Goal: Transaction & Acquisition: Purchase product/service

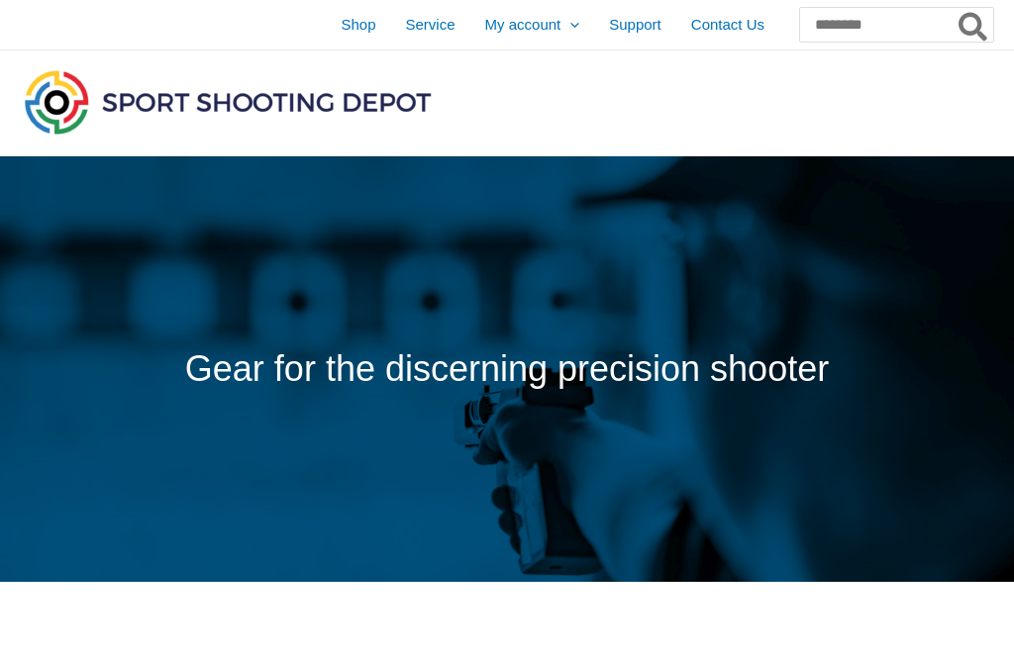
click at [341, 30] on span "Shop" at bounding box center [358, 24] width 35 height 49
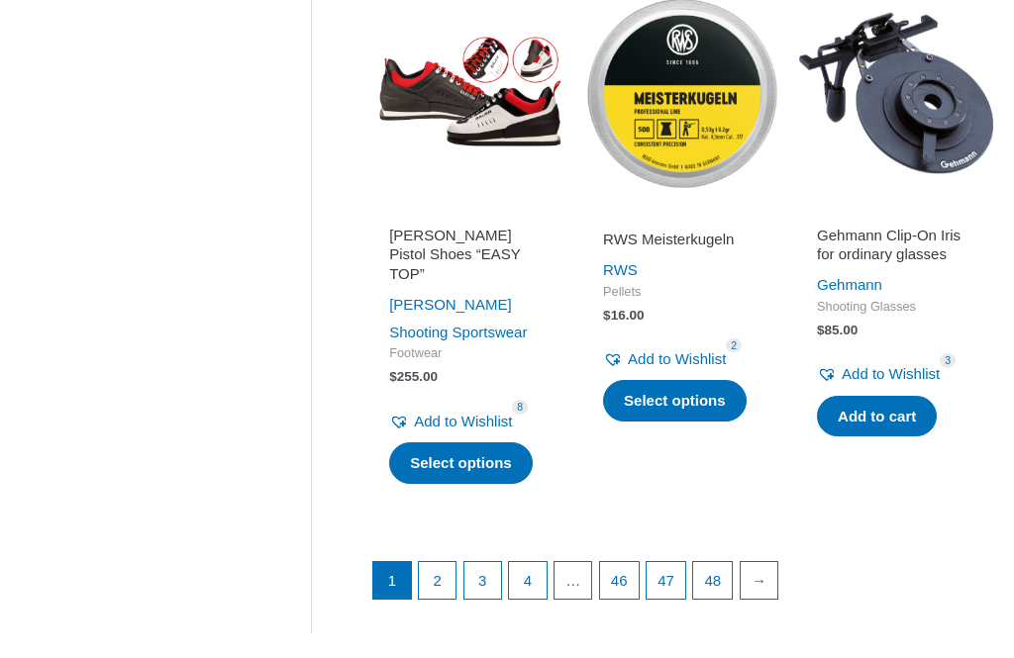
scroll to position [2496, 0]
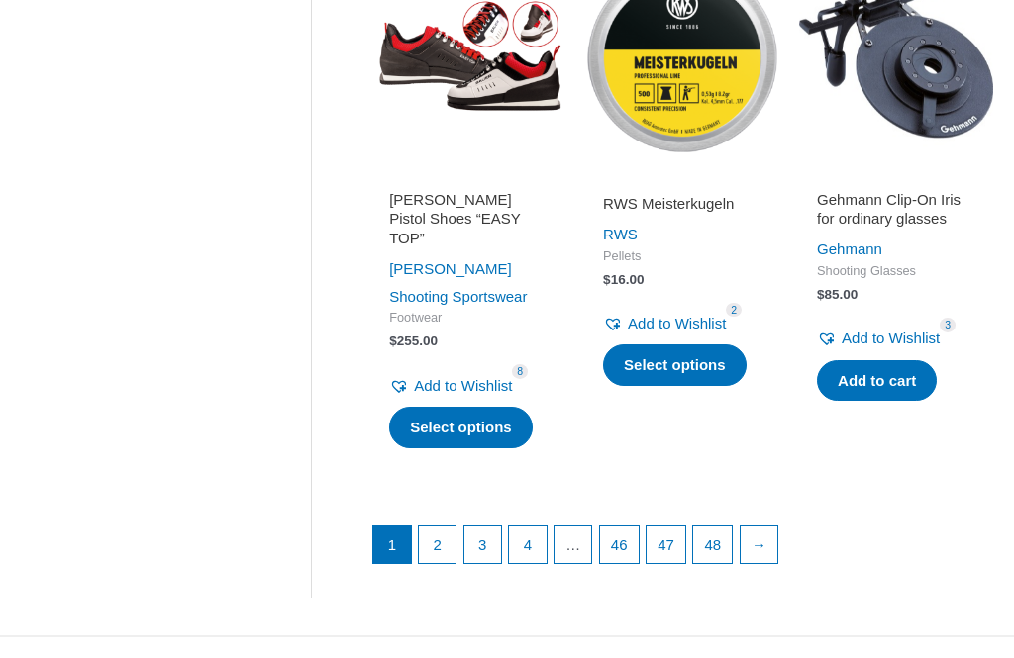
click at [778, 527] on link "→" at bounding box center [760, 546] width 38 height 38
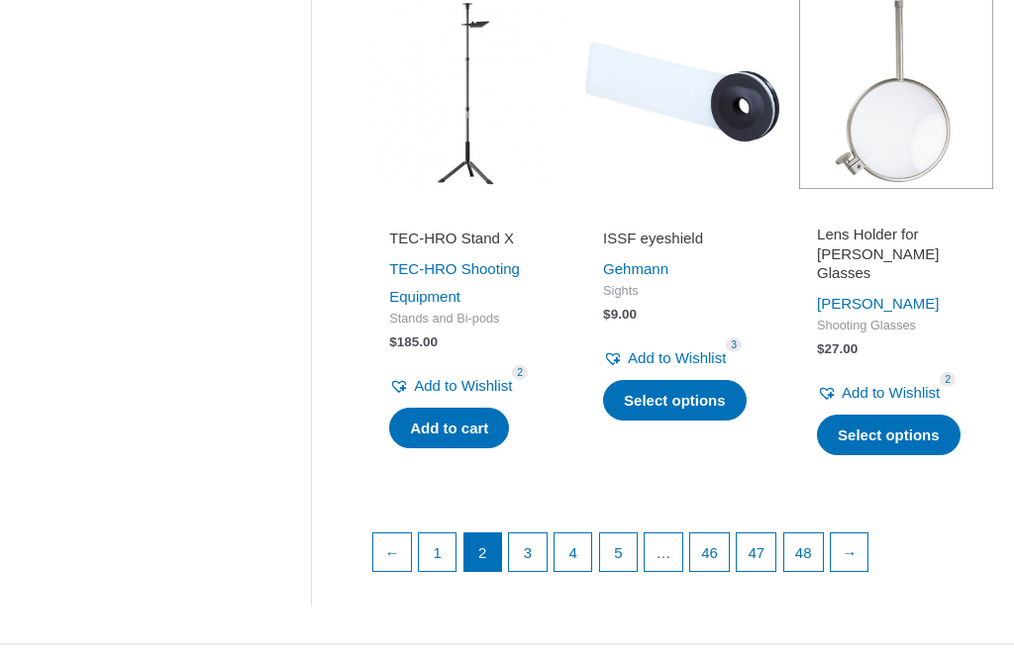
scroll to position [2496, 0]
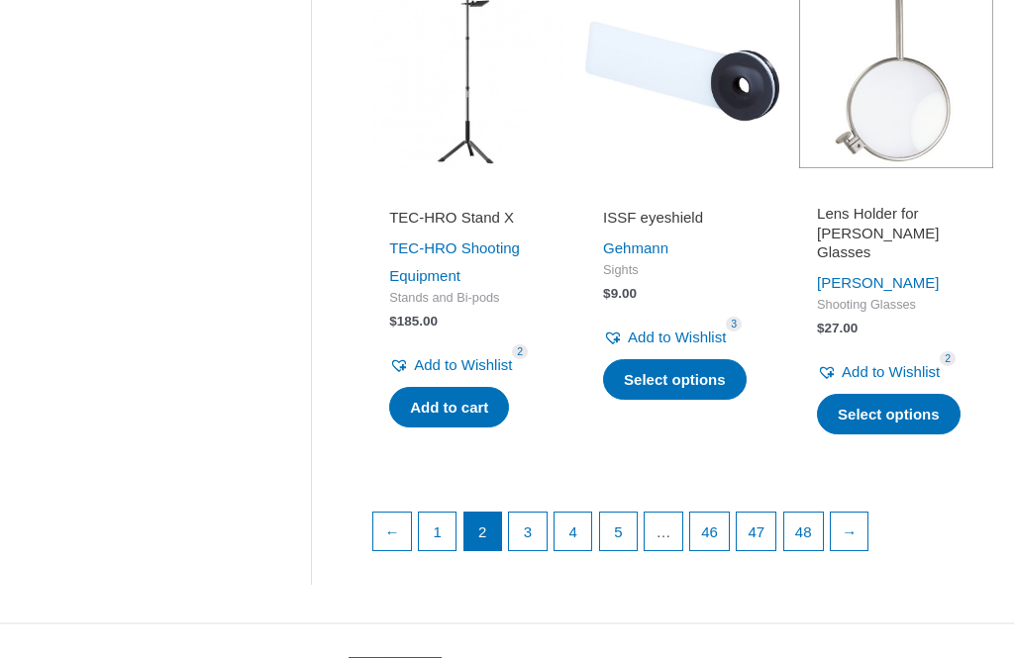
click at [868, 550] on link "→" at bounding box center [850, 532] width 38 height 38
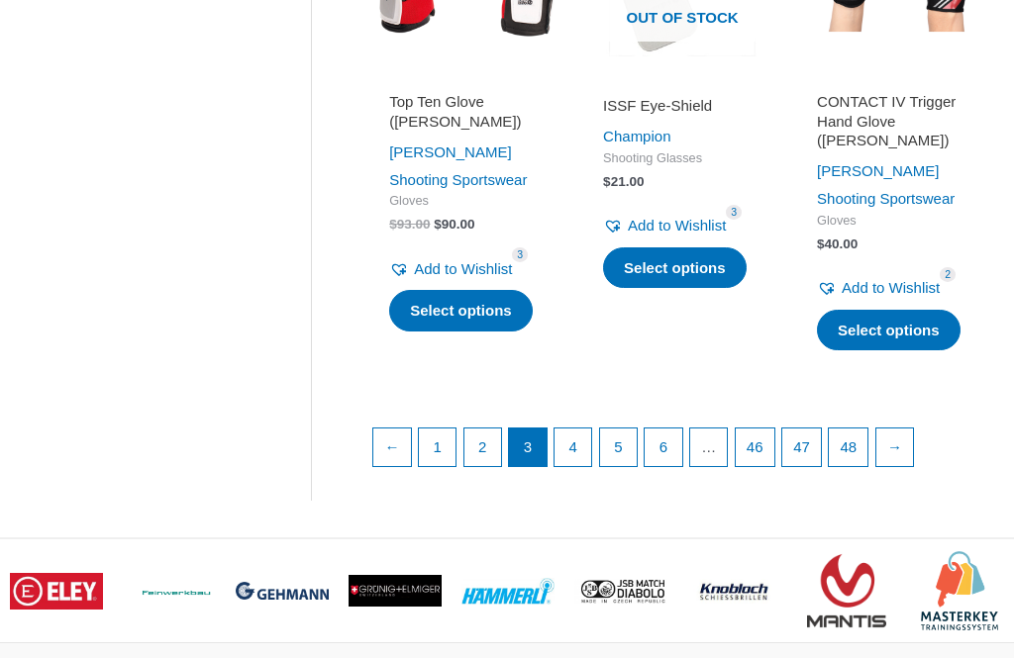
scroll to position [2678, 0]
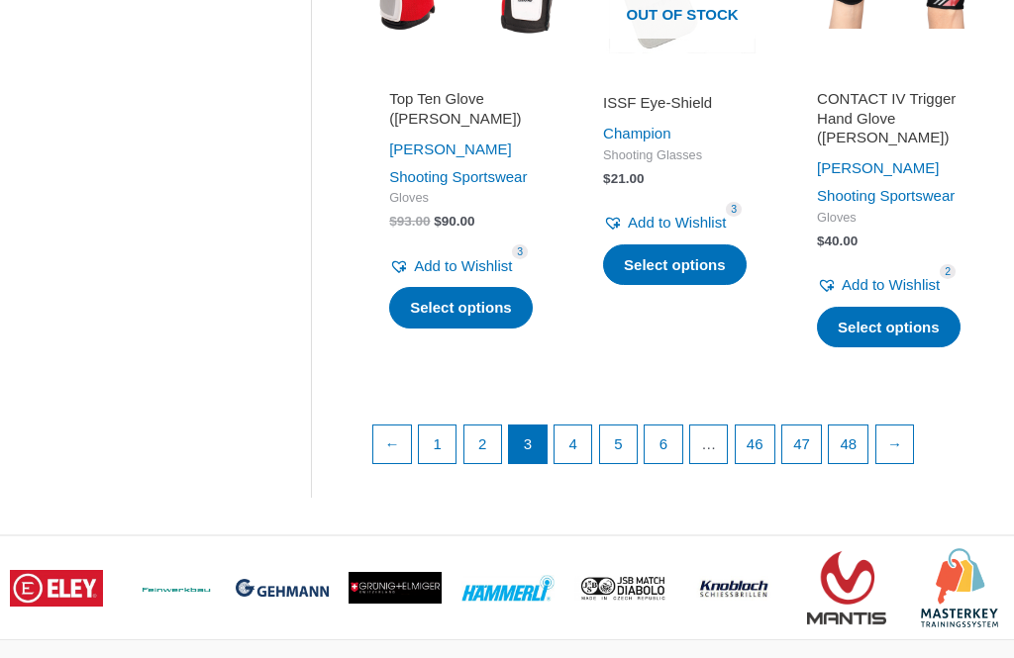
click at [584, 464] on link "4" at bounding box center [573, 446] width 38 height 38
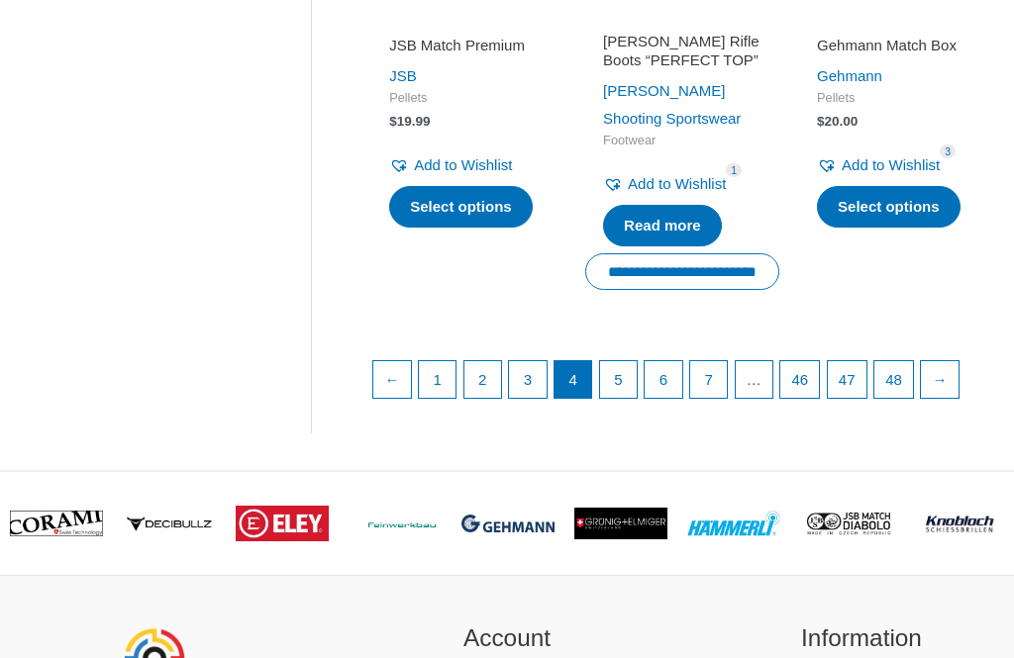
scroll to position [2779, 0]
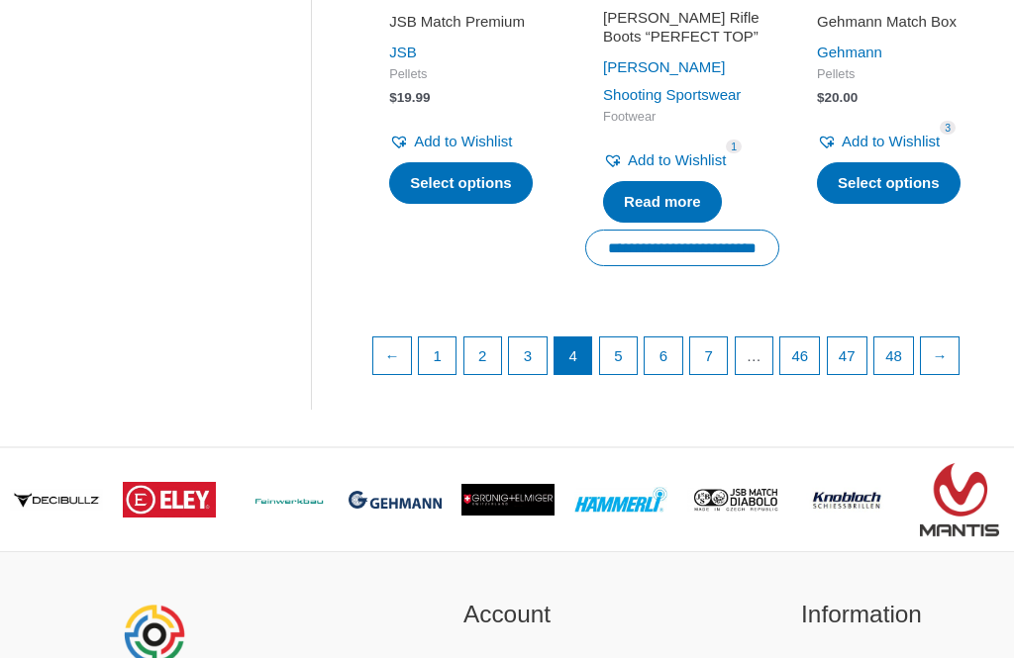
click at [958, 376] on link "→" at bounding box center [940, 358] width 38 height 38
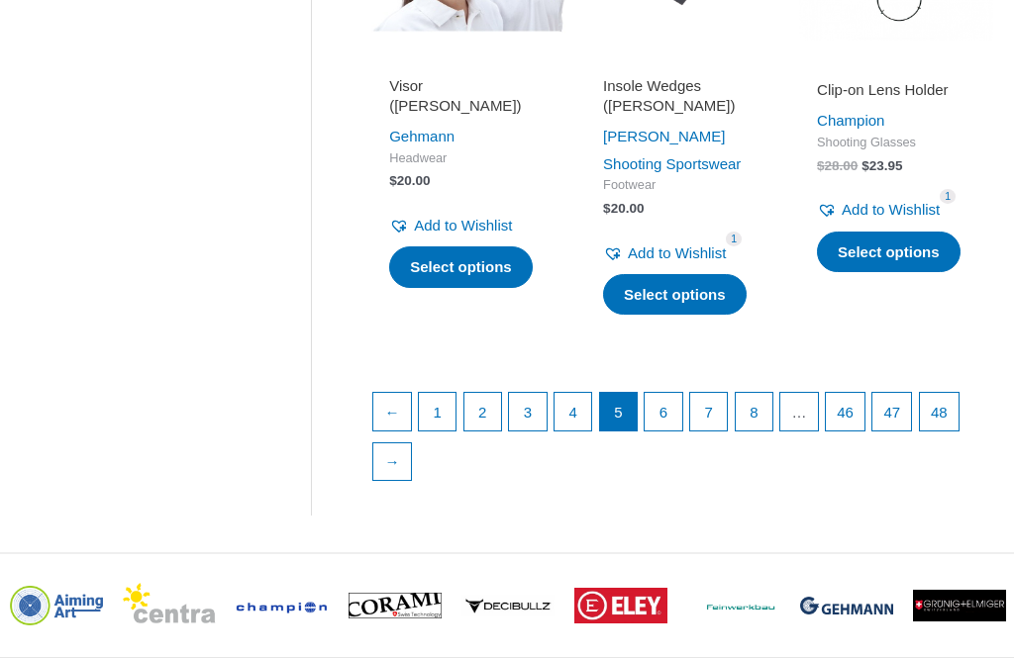
scroll to position [2617, 0]
click at [669, 431] on link "6" at bounding box center [663, 412] width 38 height 38
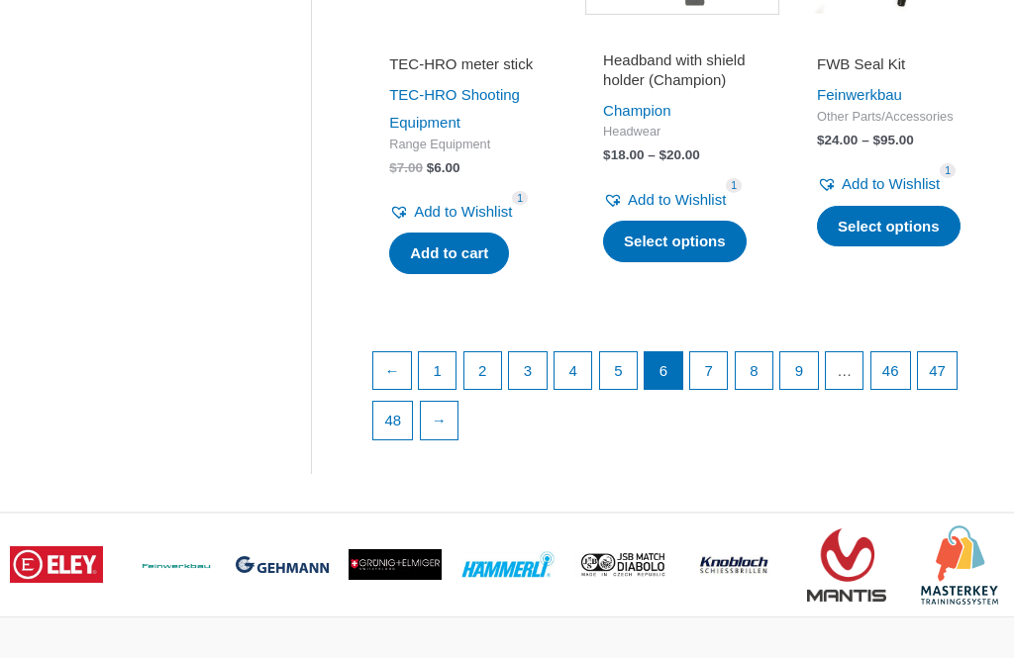
scroll to position [2762, 0]
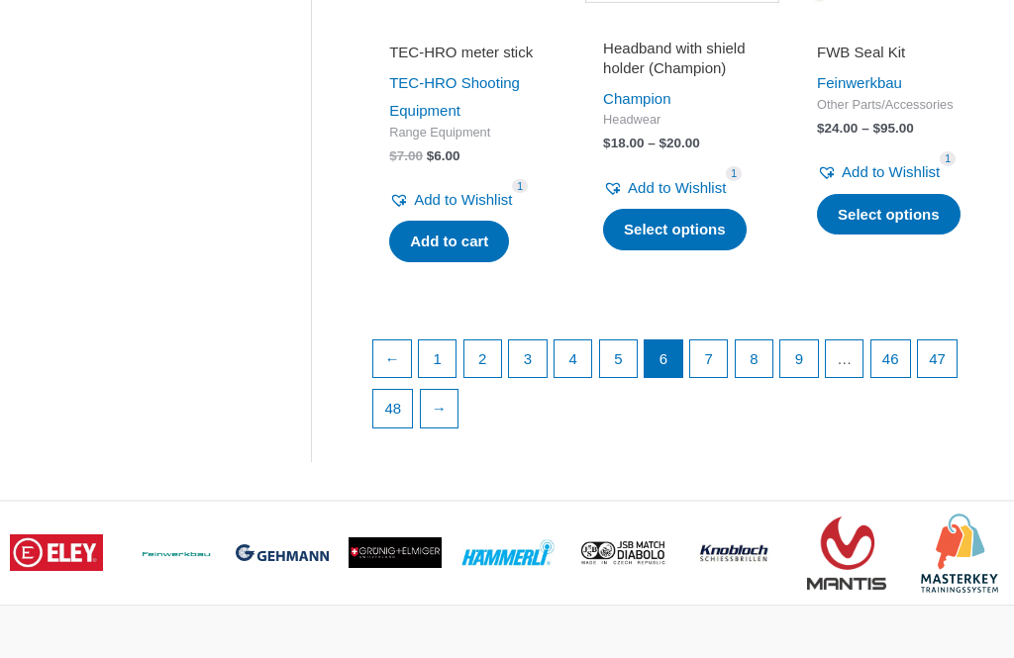
click at [719, 379] on link "7" at bounding box center [709, 361] width 38 height 38
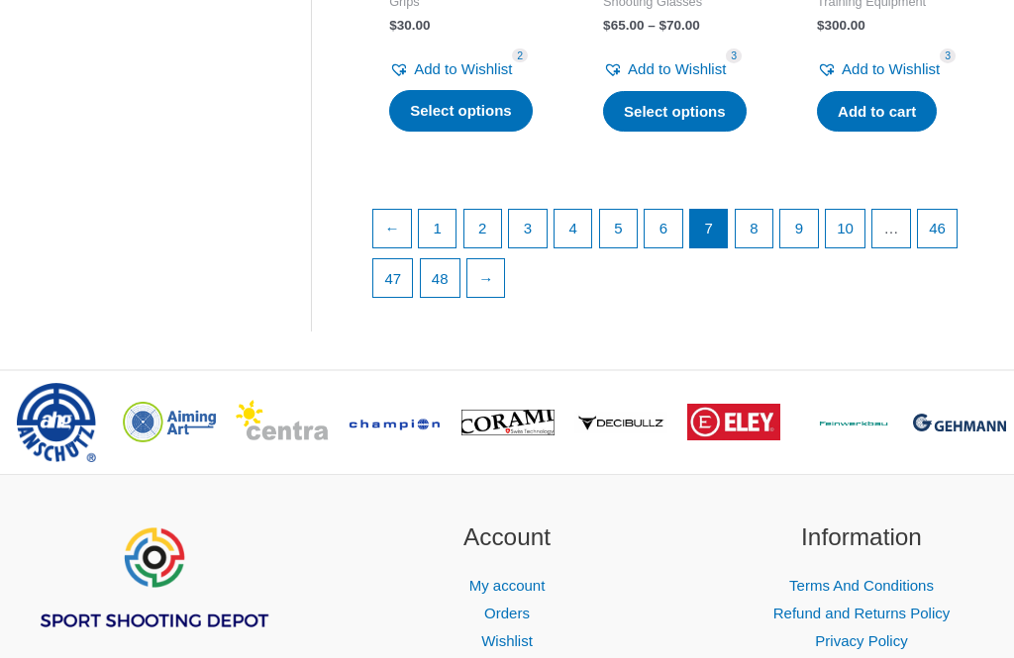
scroll to position [2831, 0]
click at [757, 247] on link "8" at bounding box center [755, 229] width 38 height 38
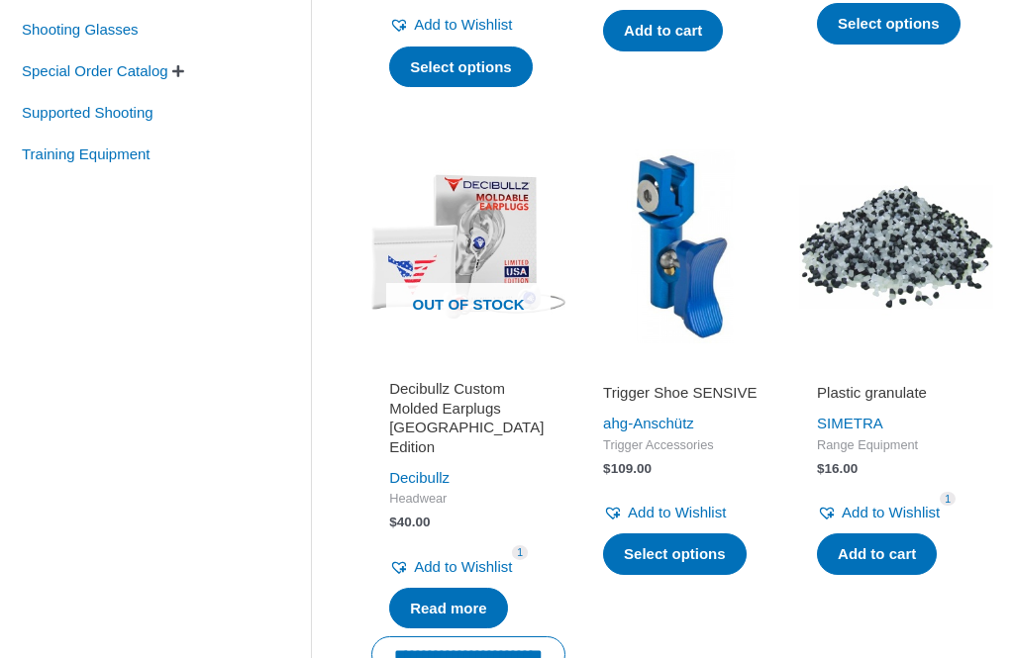
scroll to position [807, 0]
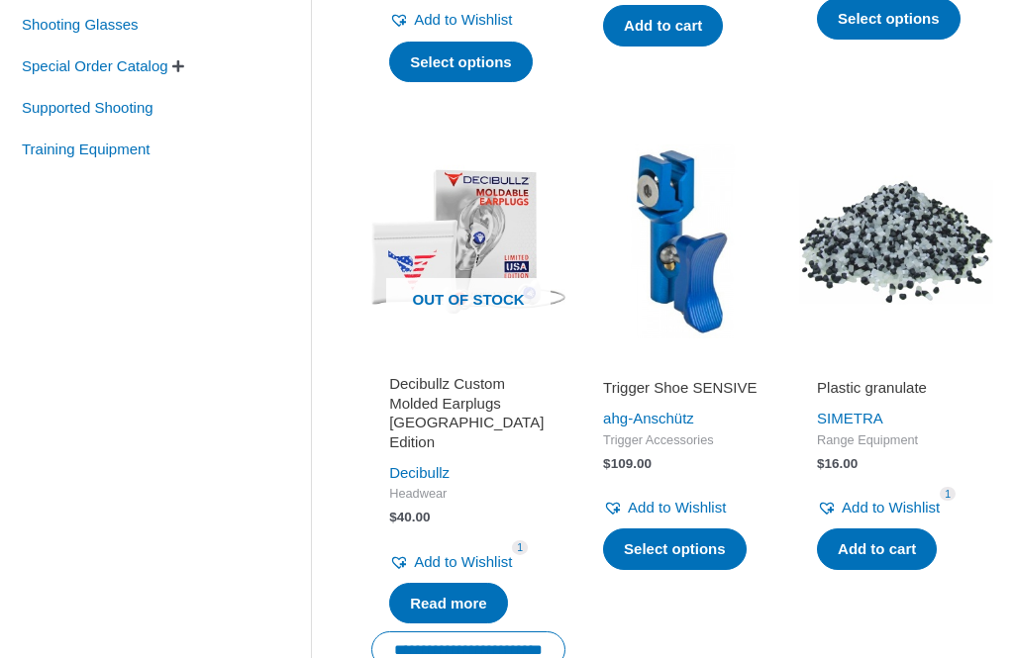
click at [670, 571] on link "Select options" at bounding box center [675, 551] width 144 height 42
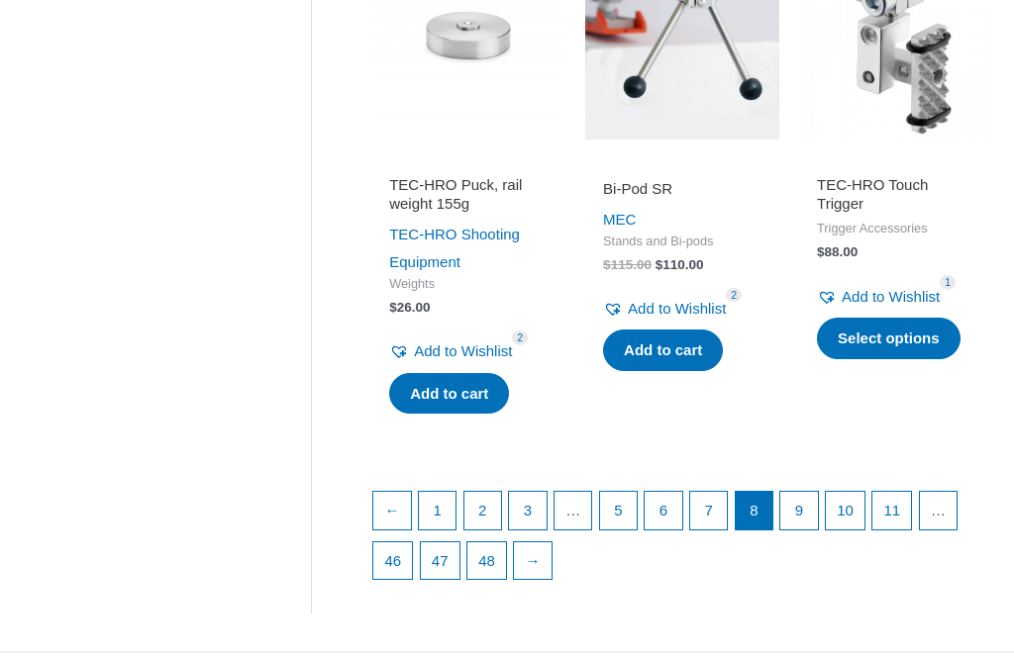
scroll to position [2737, 0]
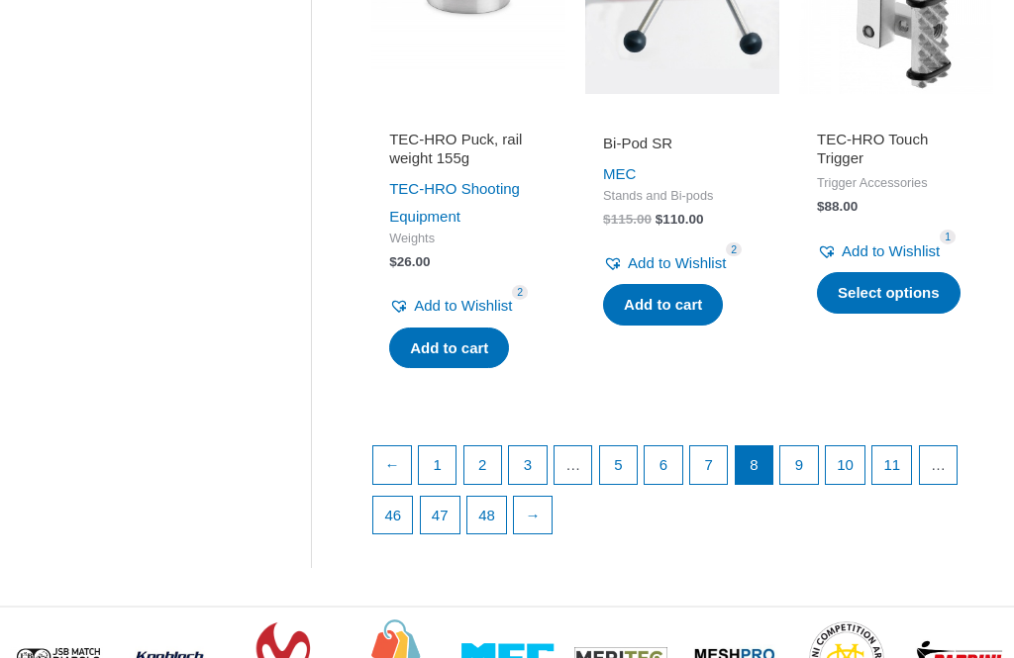
click at [813, 478] on link "9" at bounding box center [799, 466] width 38 height 38
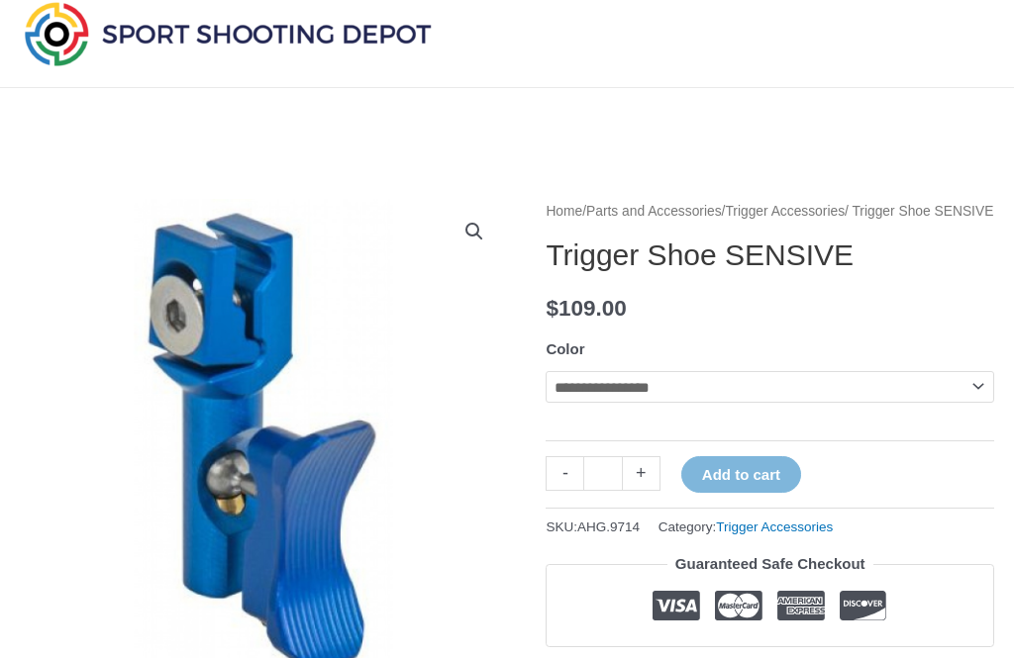
scroll to position [69, 0]
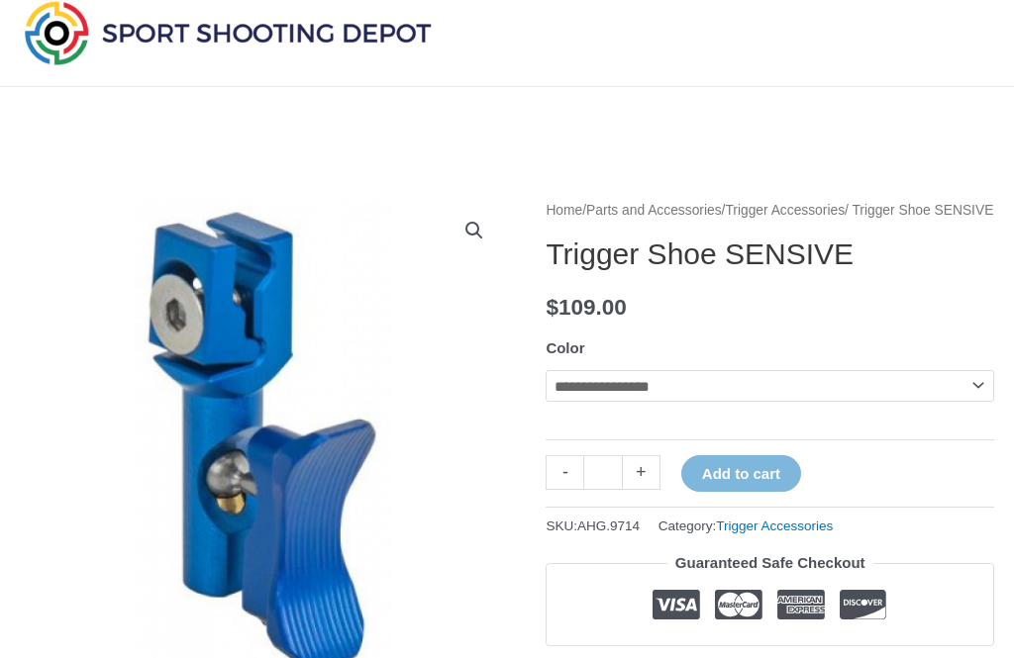
click at [980, 402] on select "**********" at bounding box center [769, 386] width 448 height 32
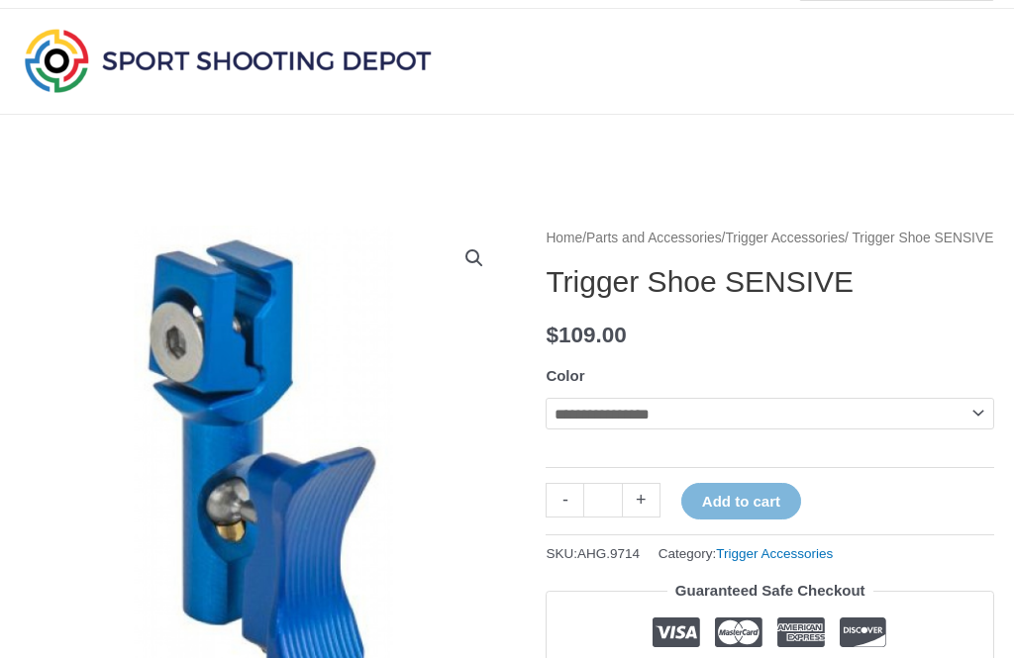
scroll to position [21, 0]
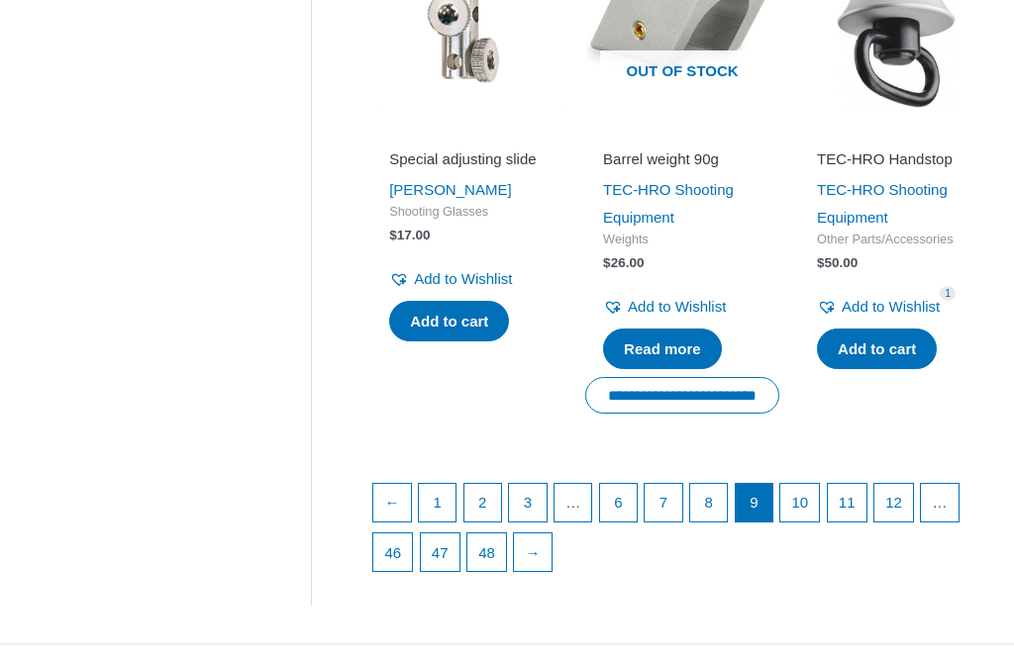
scroll to position [2627, 0]
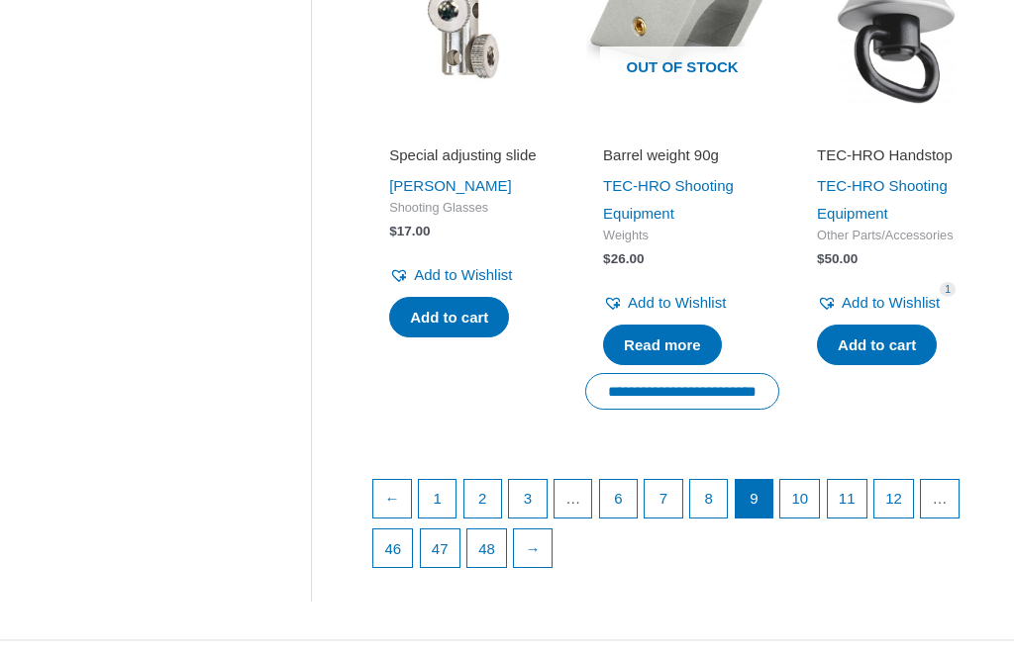
click at [813, 518] on link "10" at bounding box center [799, 499] width 39 height 38
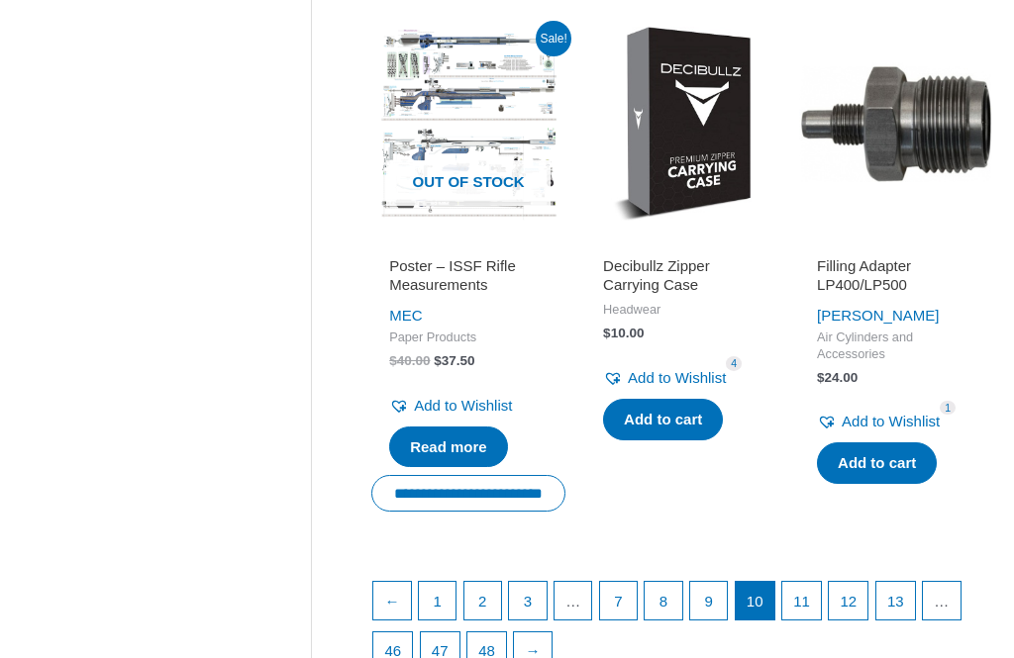
scroll to position [2541, 0]
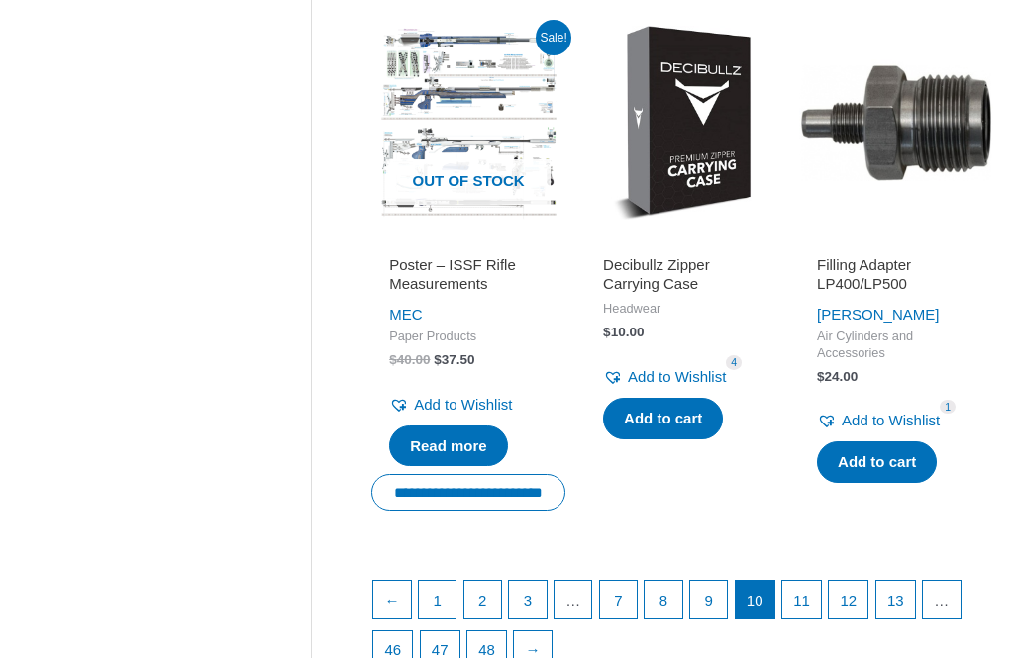
click at [821, 619] on link "11" at bounding box center [801, 600] width 39 height 38
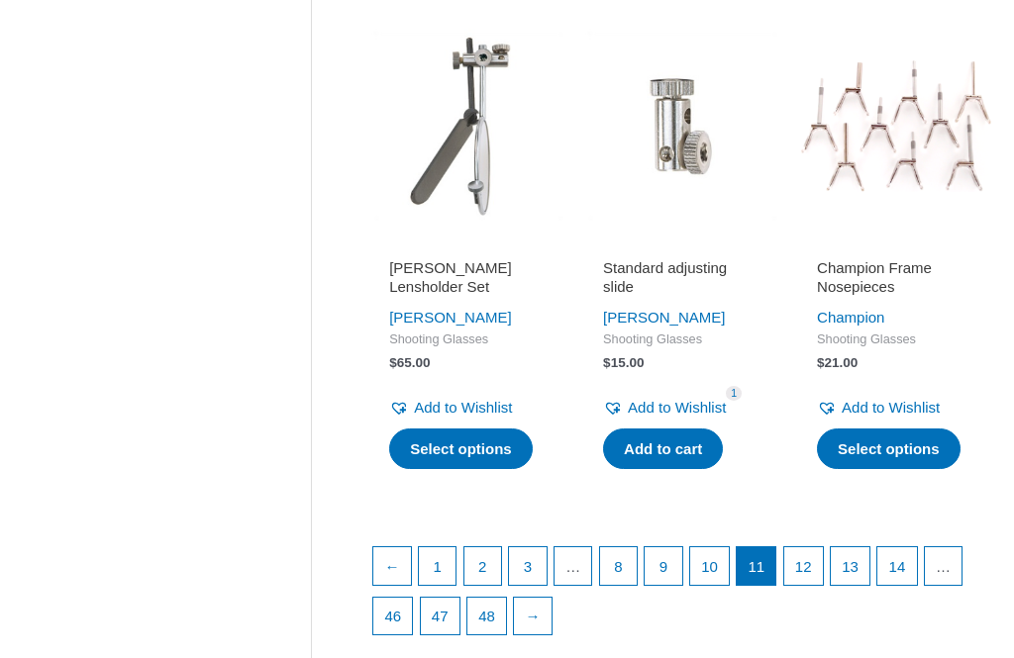
scroll to position [2510, 0]
click at [823, 585] on link "12" at bounding box center [803, 566] width 39 height 38
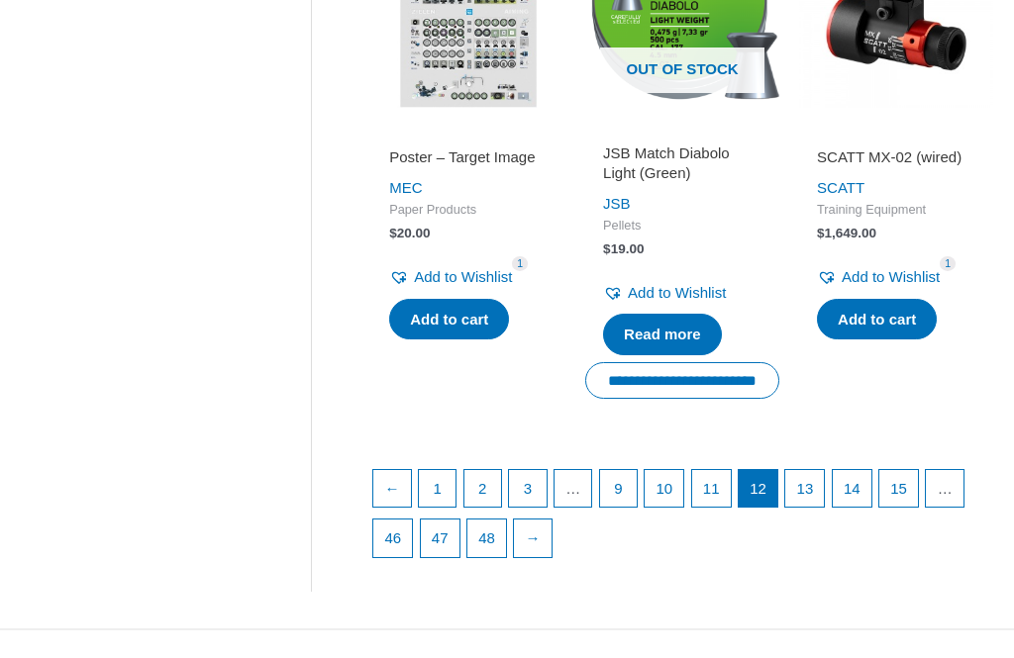
scroll to position [2643, 0]
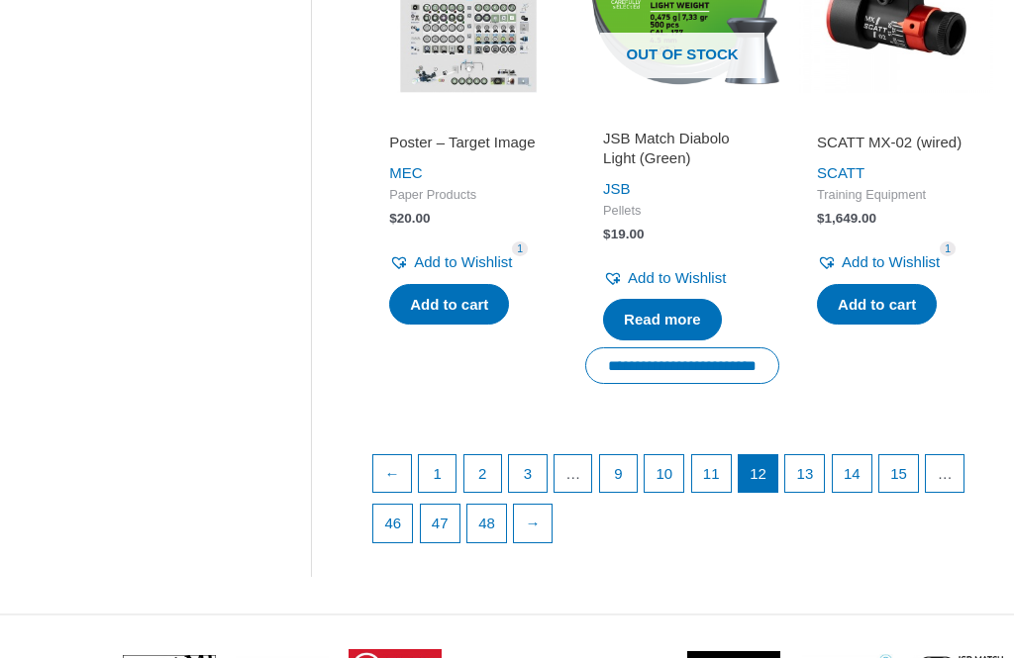
click at [824, 494] on link "13" at bounding box center [804, 475] width 39 height 38
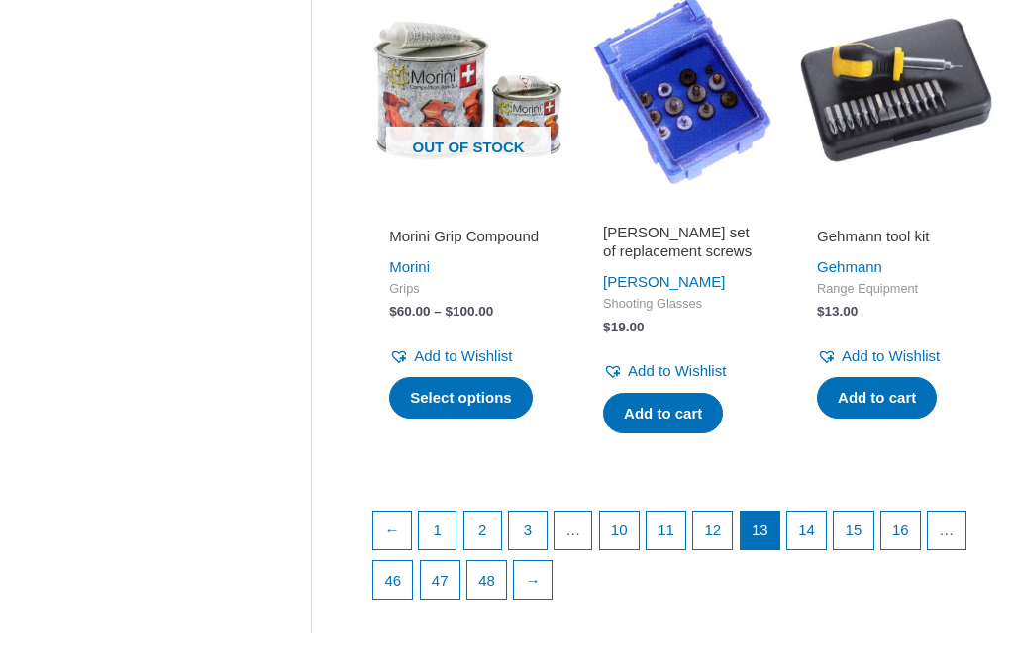
scroll to position [2526, 0]
click at [826, 549] on link "14" at bounding box center [806, 531] width 39 height 38
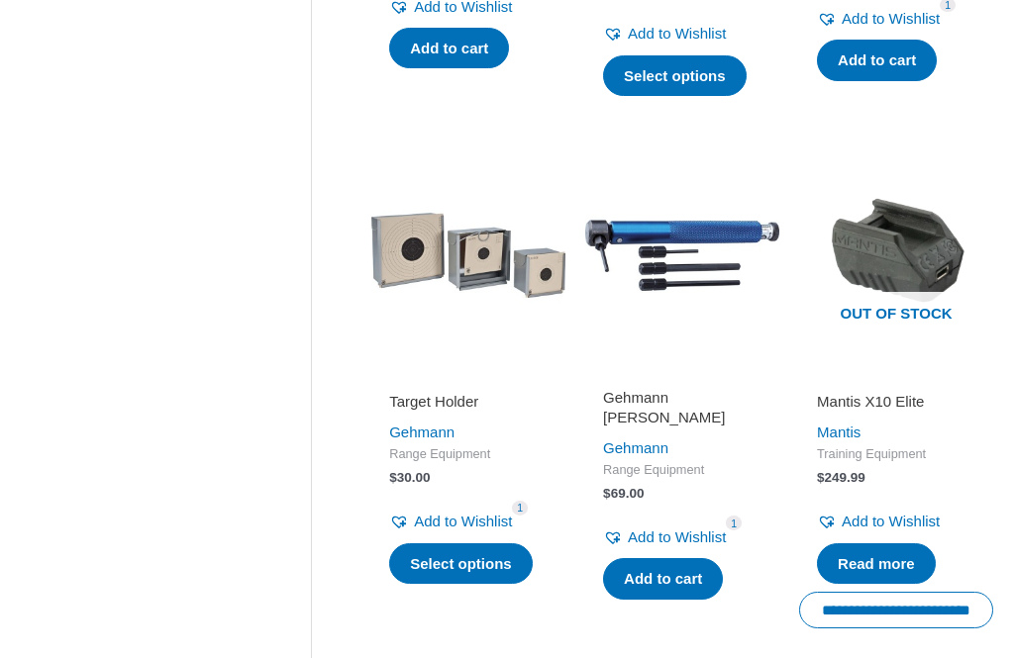
scroll to position [1362, 0]
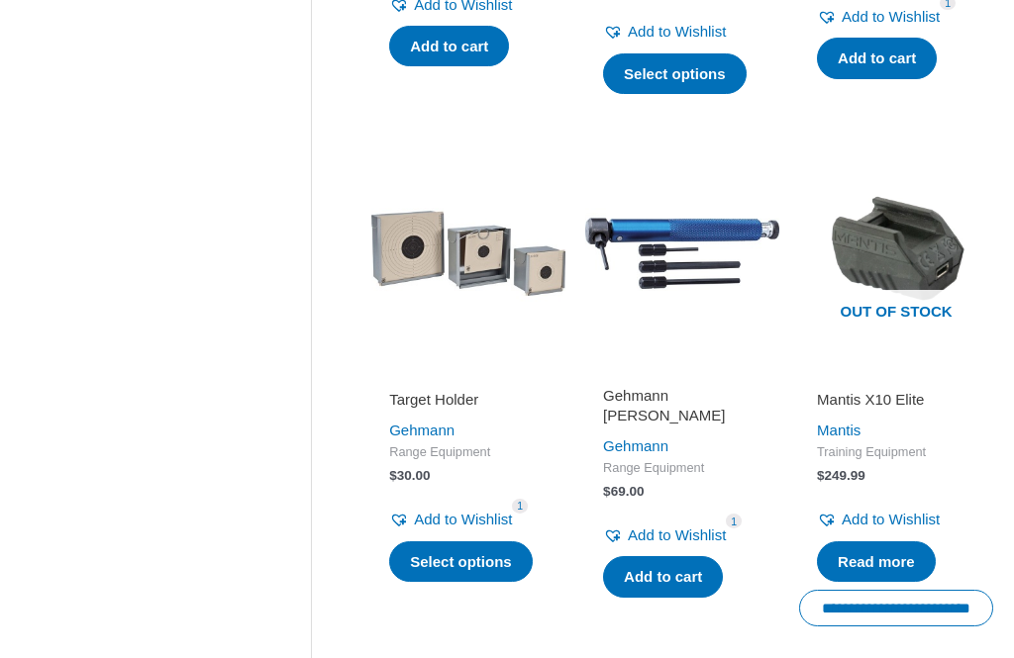
click at [454, 561] on link "Select options" at bounding box center [461, 564] width 144 height 42
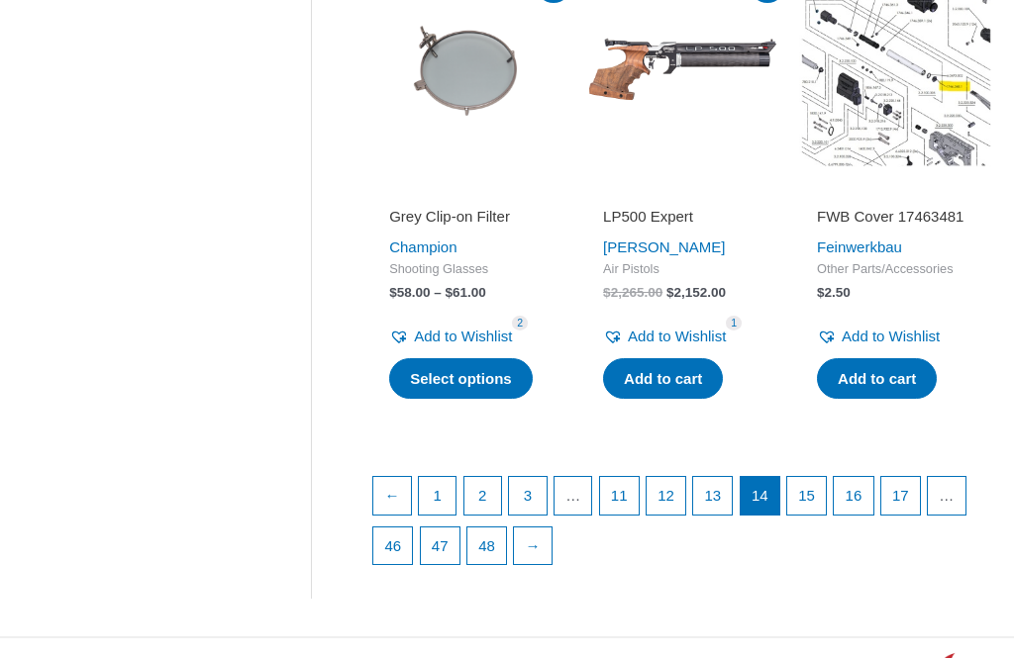
scroll to position [2659, 0]
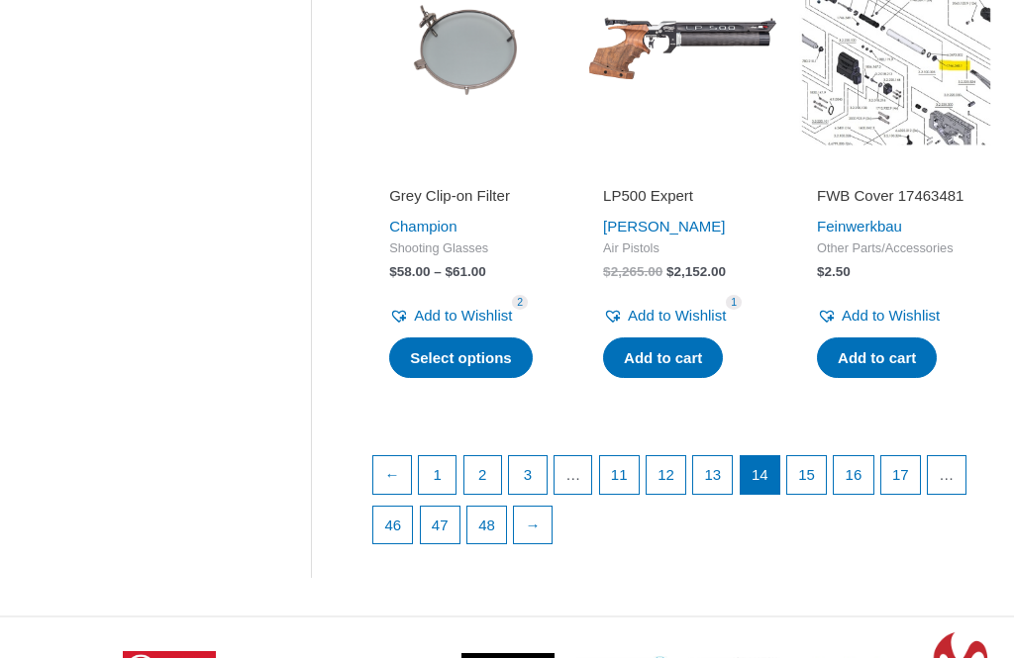
click at [826, 486] on link "15" at bounding box center [806, 475] width 39 height 38
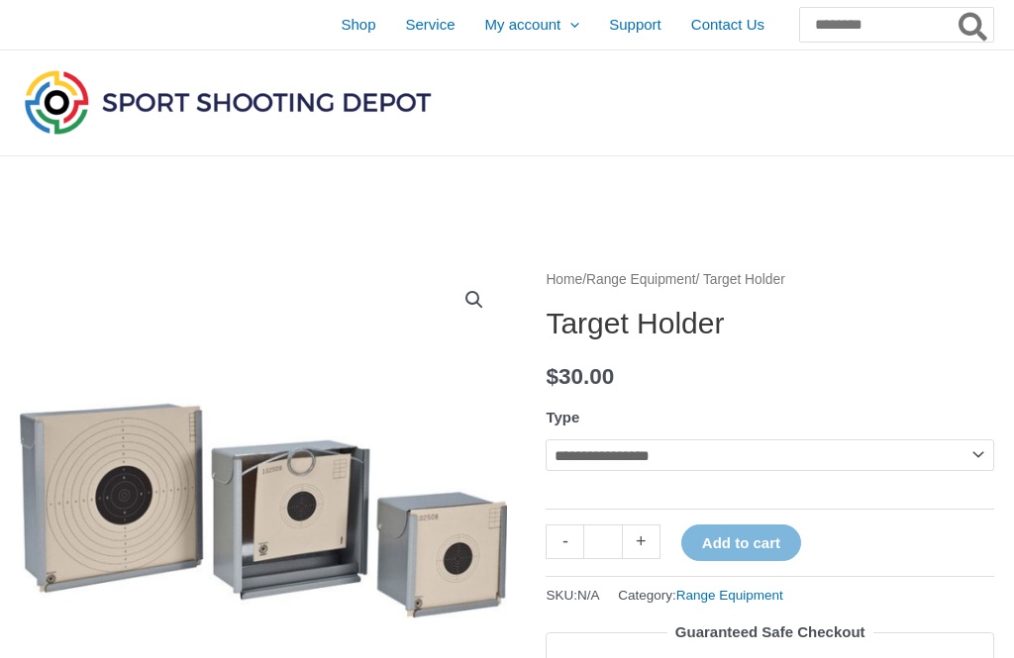
click at [969, 467] on select "**********" at bounding box center [769, 456] width 448 height 32
select select "*****"
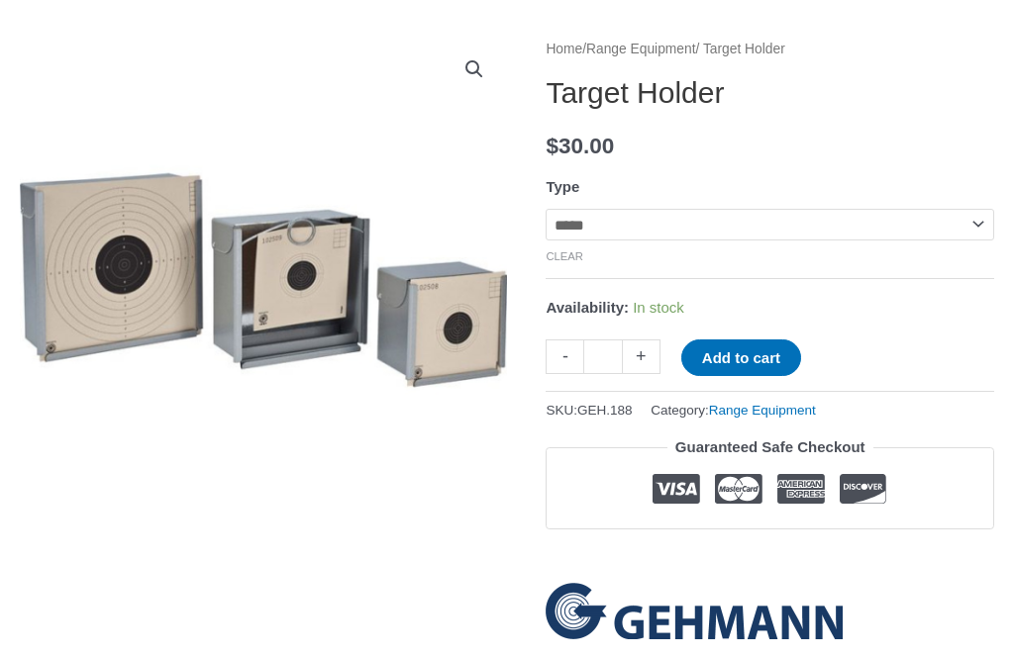
scroll to position [163, 0]
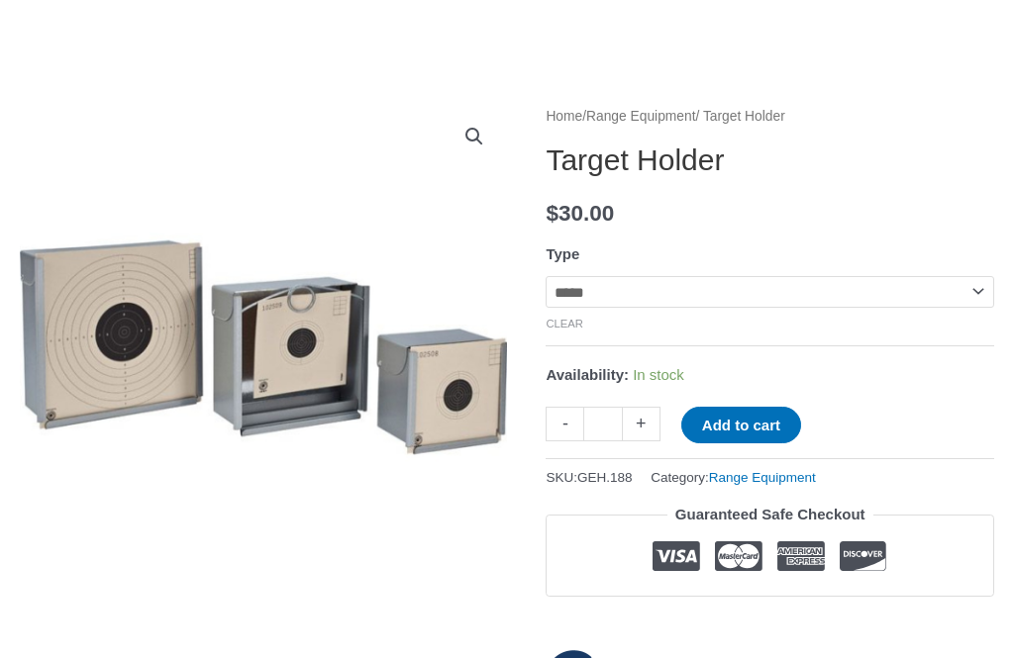
click at [969, 292] on select "**********" at bounding box center [769, 292] width 448 height 32
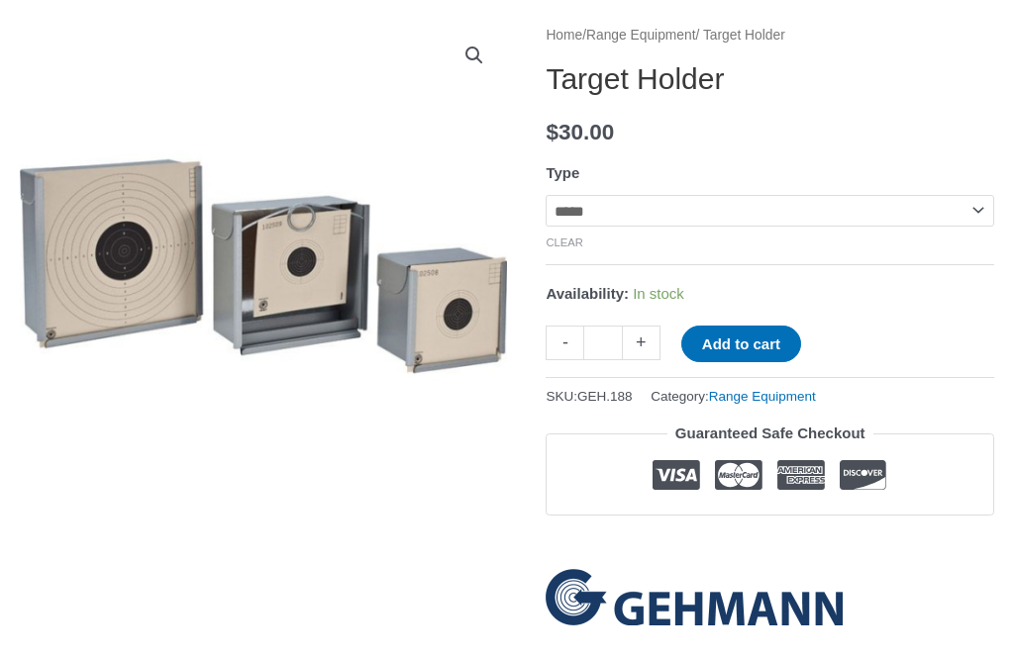
scroll to position [0, 0]
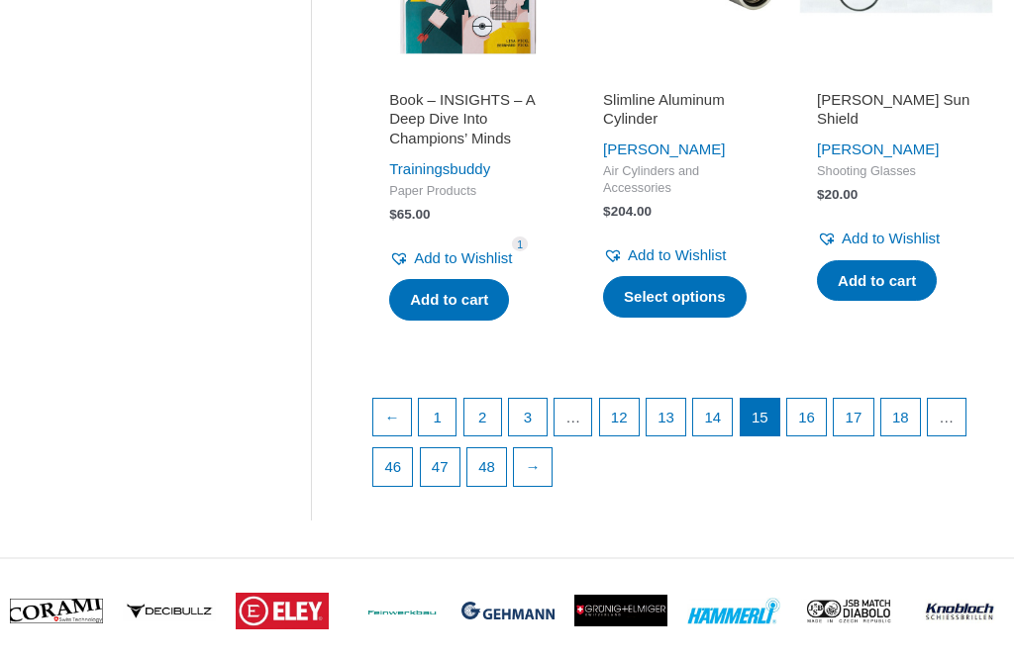
scroll to position [2771, 0]
click at [826, 423] on link "16" at bounding box center [806, 418] width 39 height 38
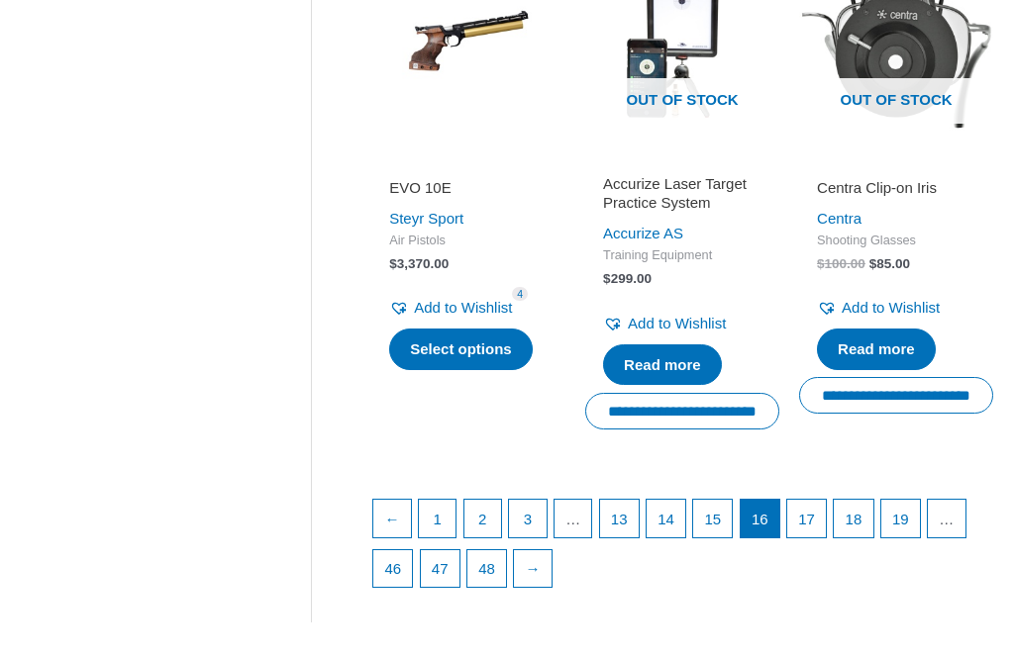
scroll to position [2661, 0]
click at [826, 528] on link "17" at bounding box center [806, 519] width 39 height 38
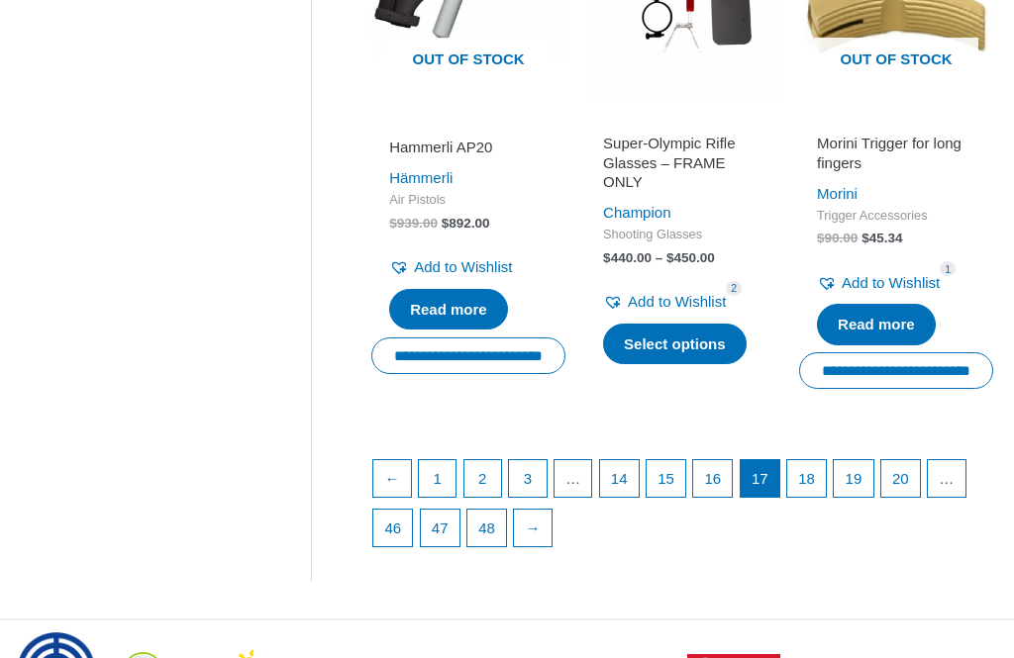
scroll to position [2602, 0]
click at [826, 498] on link "18" at bounding box center [806, 479] width 39 height 38
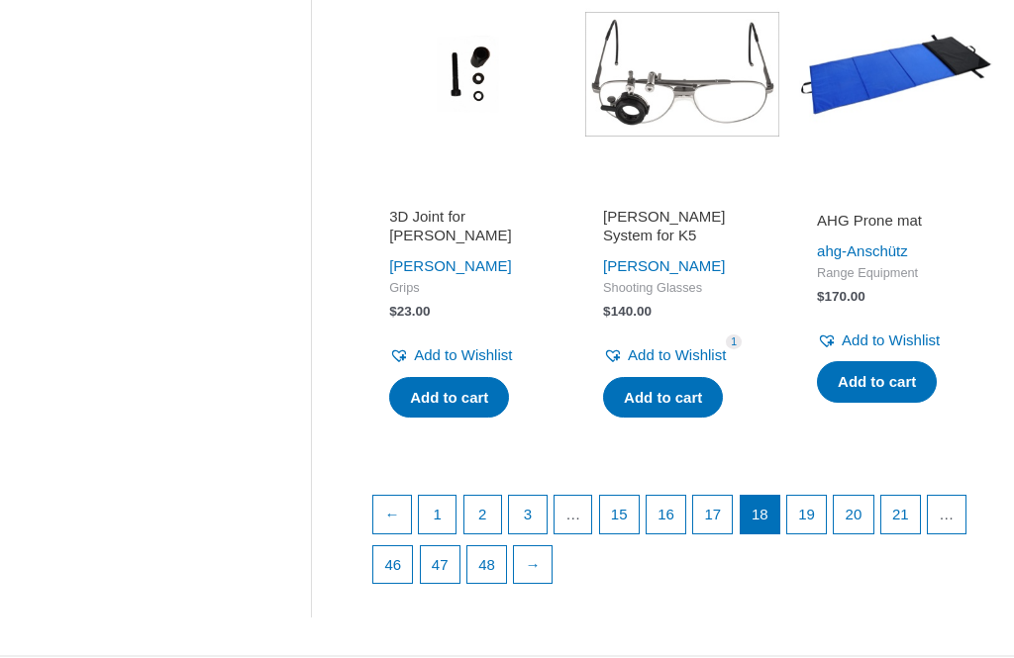
scroll to position [2559, 0]
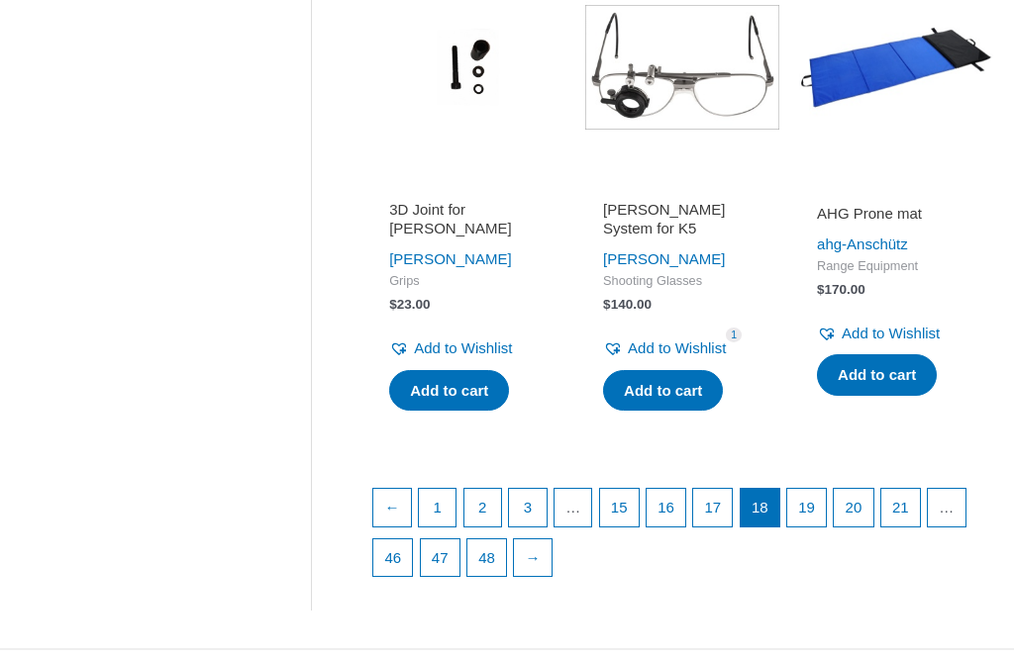
click at [826, 491] on link "19" at bounding box center [806, 508] width 39 height 38
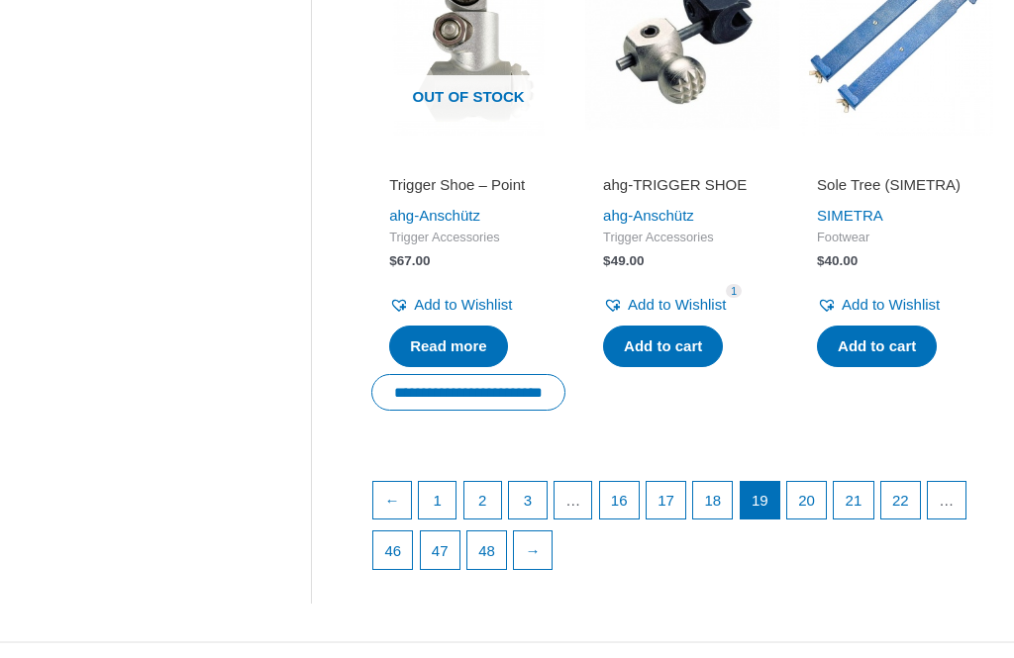
scroll to position [2592, 0]
click at [826, 520] on link "20" at bounding box center [806, 501] width 39 height 38
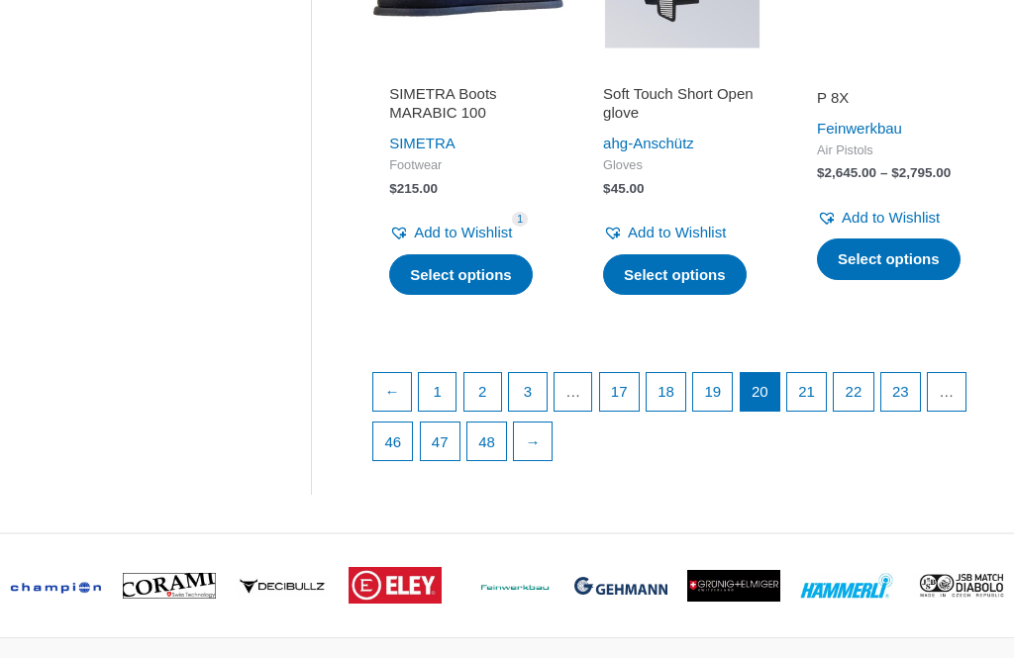
scroll to position [2742, 0]
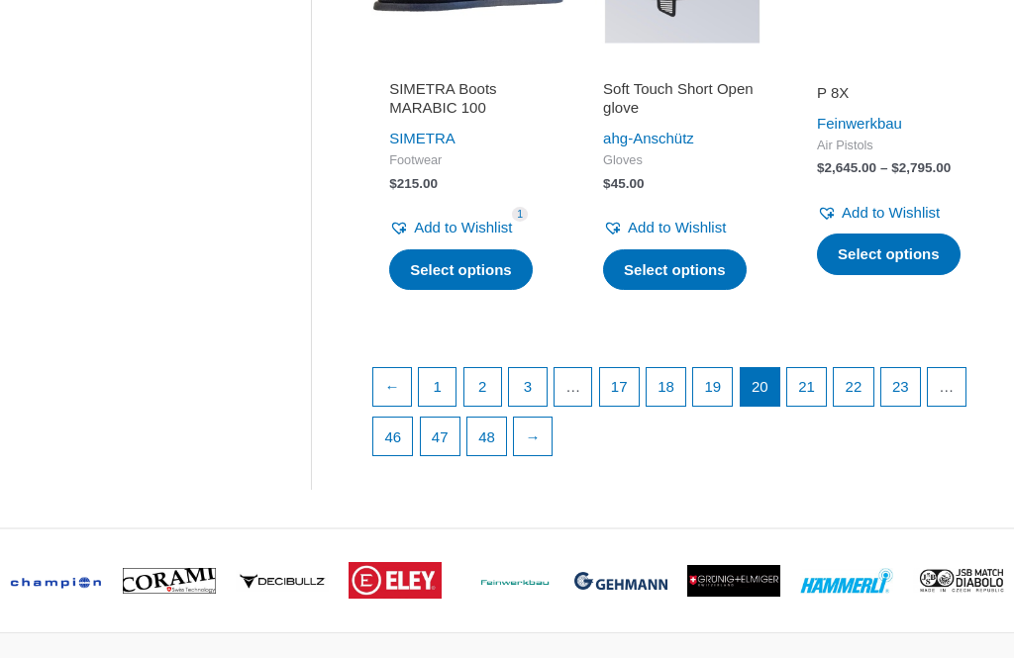
click at [826, 407] on link "21" at bounding box center [806, 388] width 39 height 38
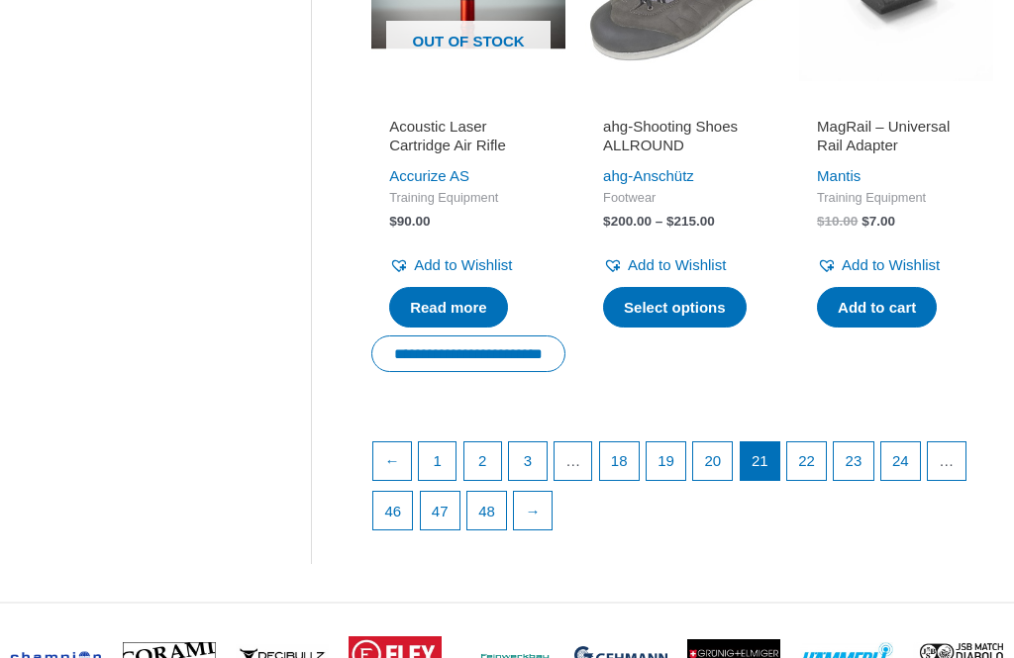
scroll to position [2671, 0]
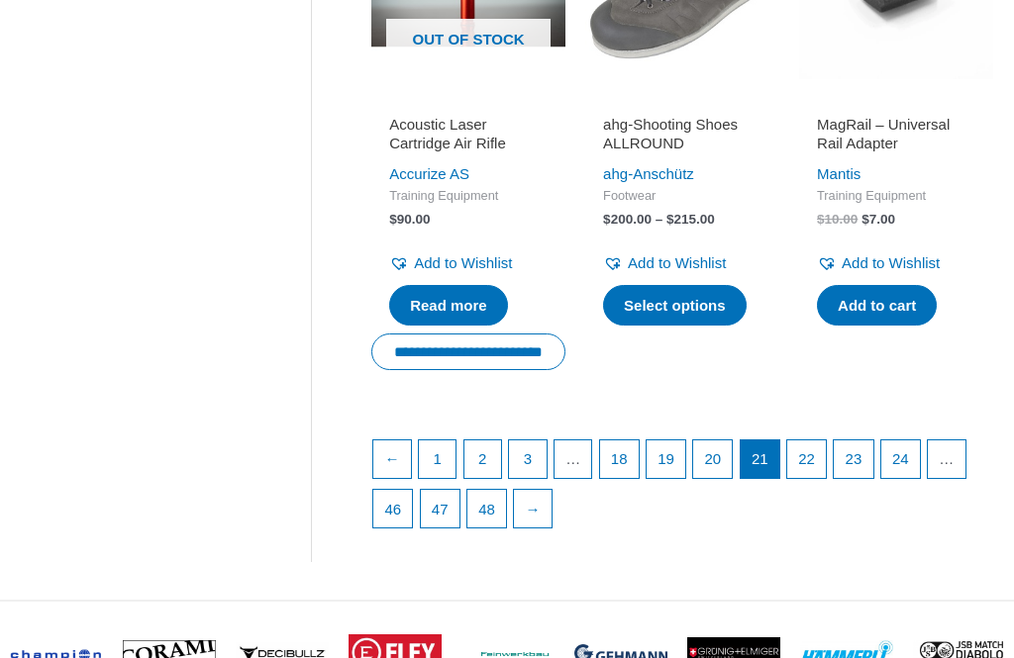
click at [826, 479] on link "22" at bounding box center [806, 461] width 39 height 38
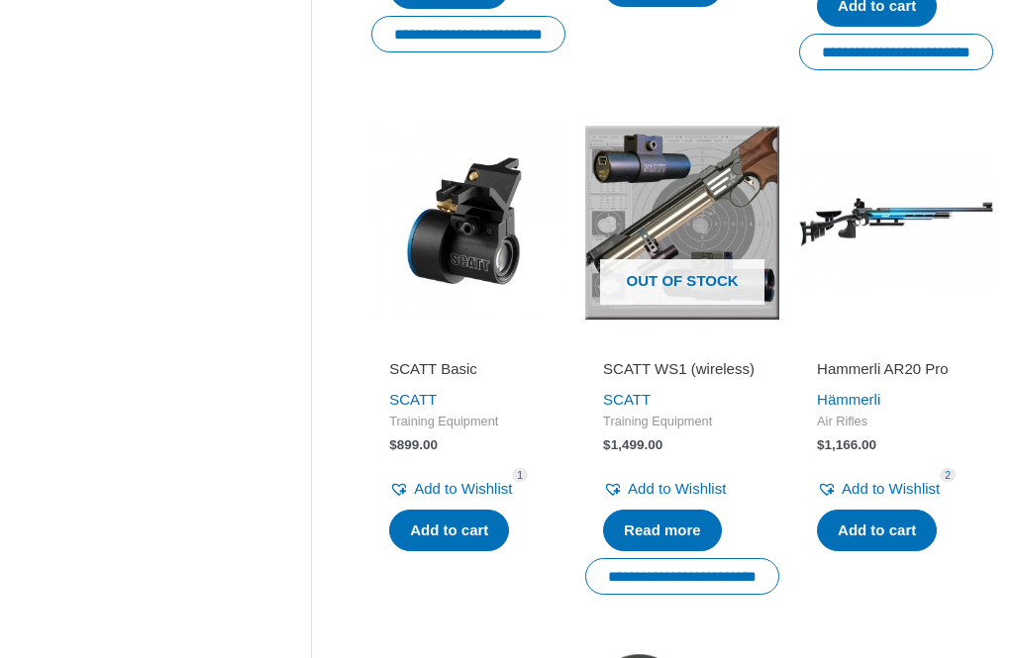
scroll to position [1884, 0]
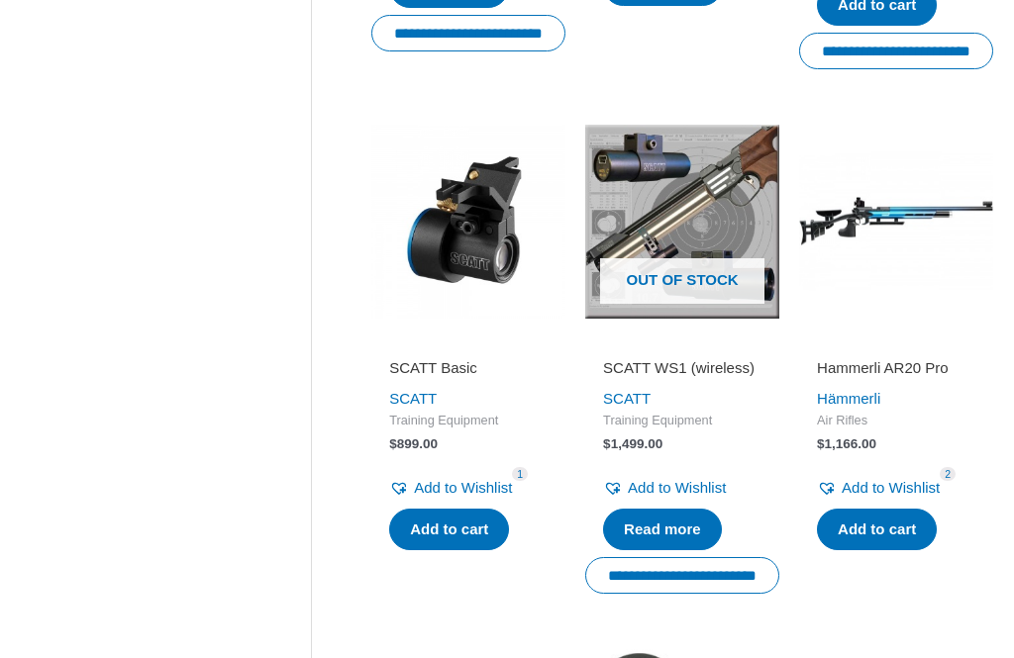
click at [903, 550] on link "Add to cart" at bounding box center [877, 530] width 120 height 42
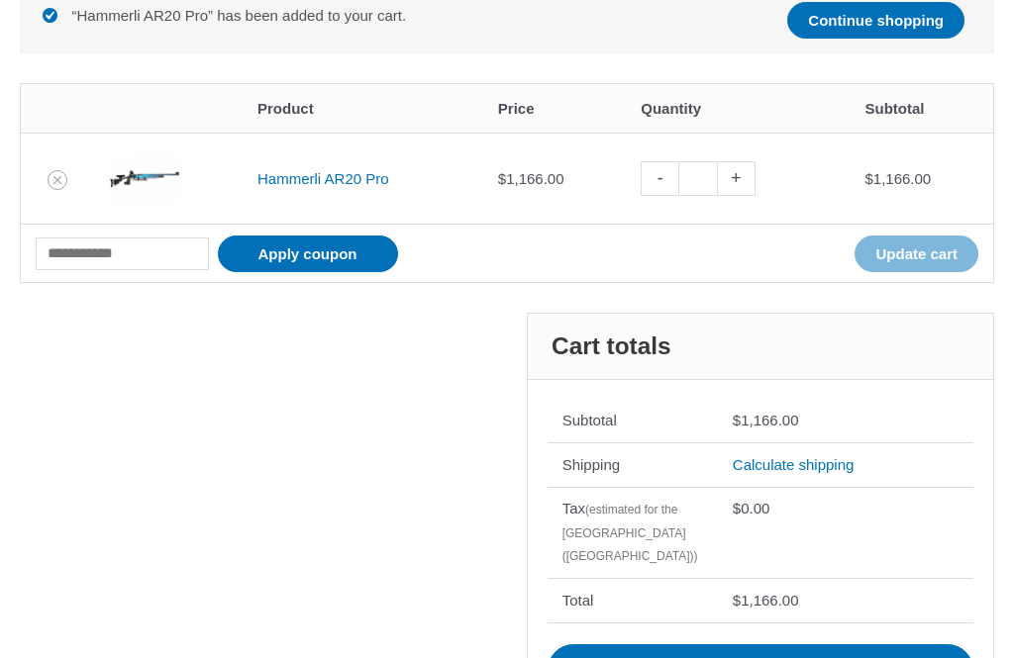
scroll to position [389, 0]
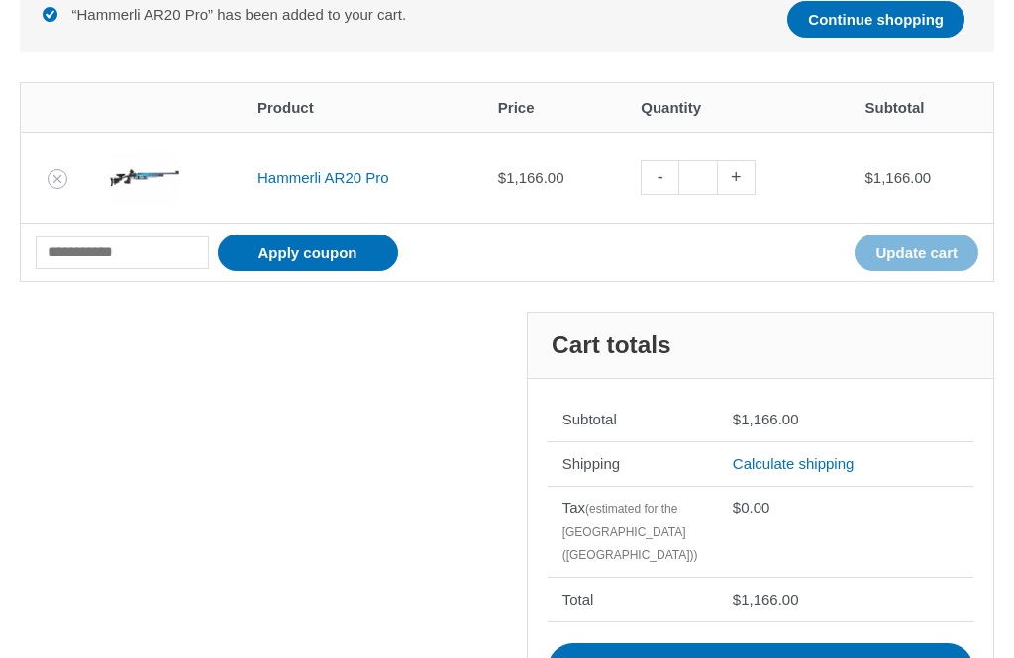
click at [840, 462] on link "Calculate shipping" at bounding box center [794, 464] width 122 height 17
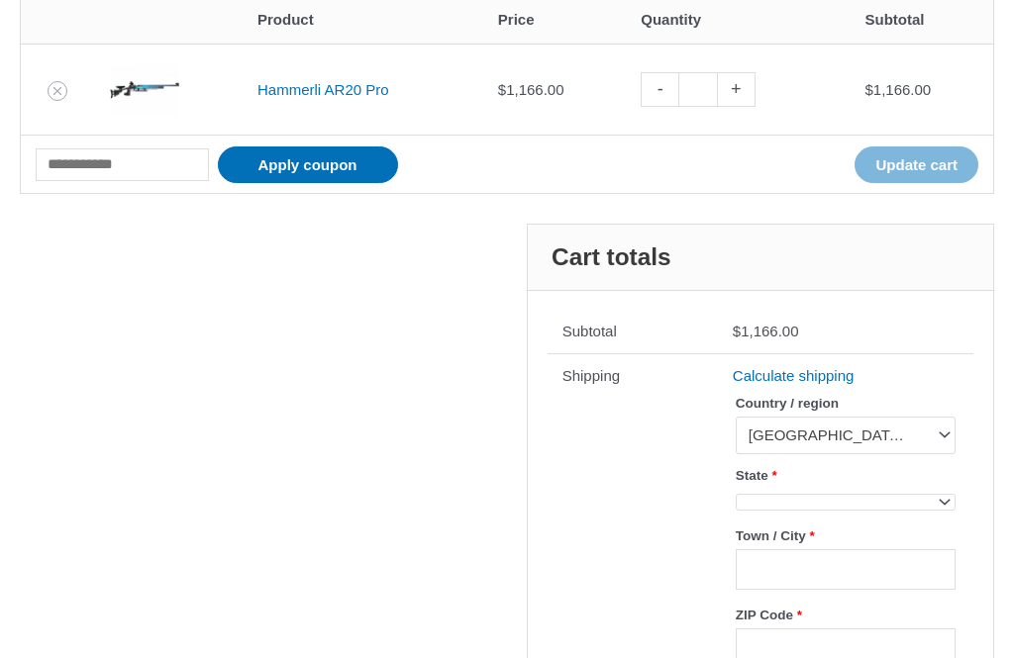
scroll to position [501, 0]
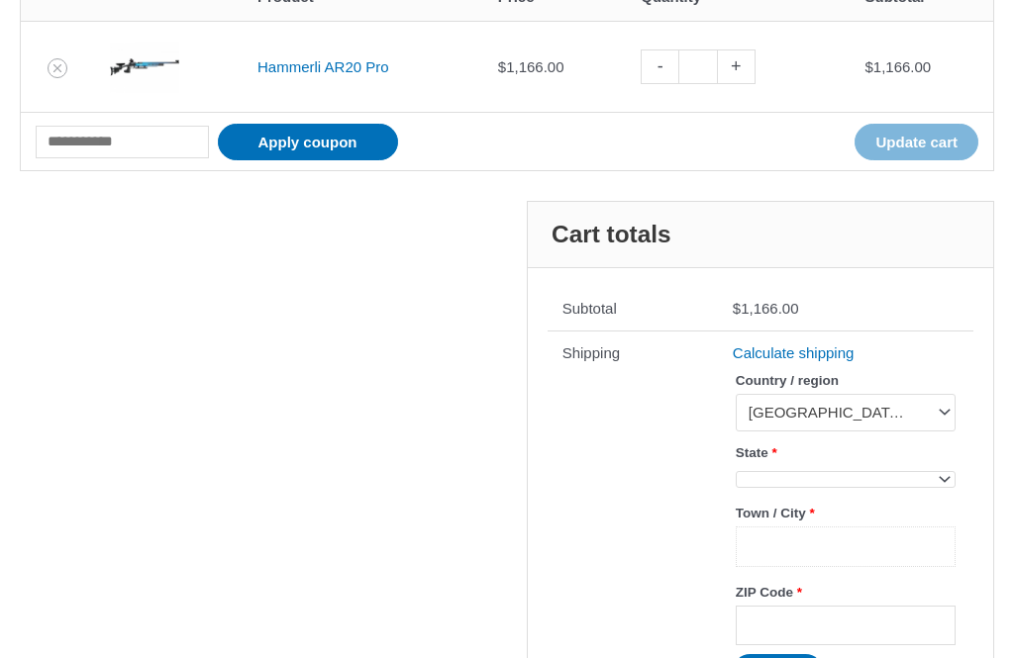
click at [851, 560] on input "Town / City *" at bounding box center [846, 547] width 220 height 41
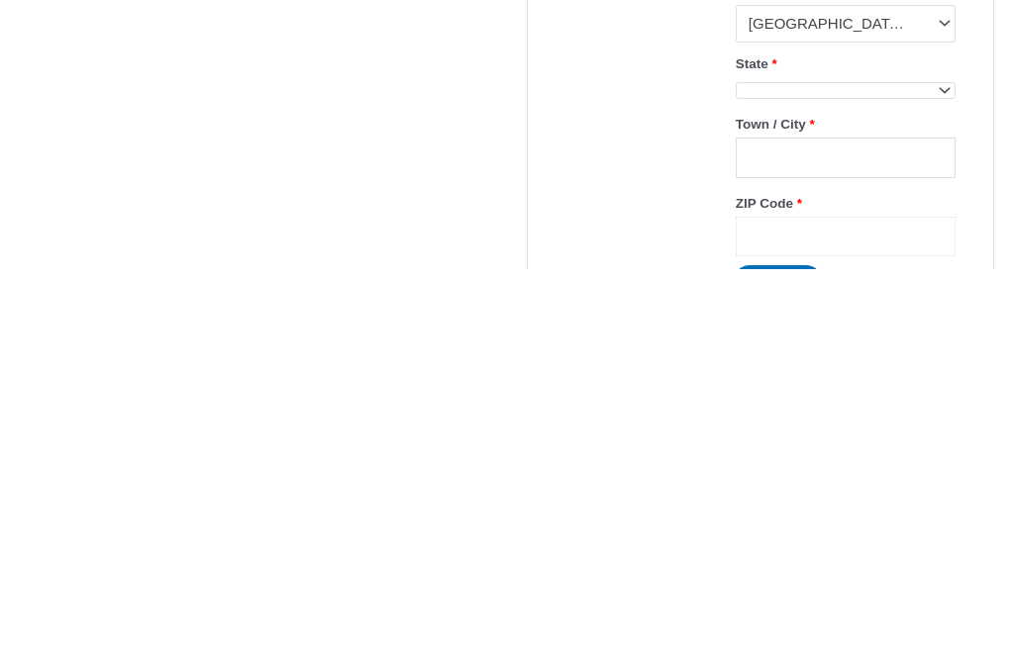
click at [903, 606] on input "ZIP Code *" at bounding box center [846, 626] width 220 height 41
type input "*****"
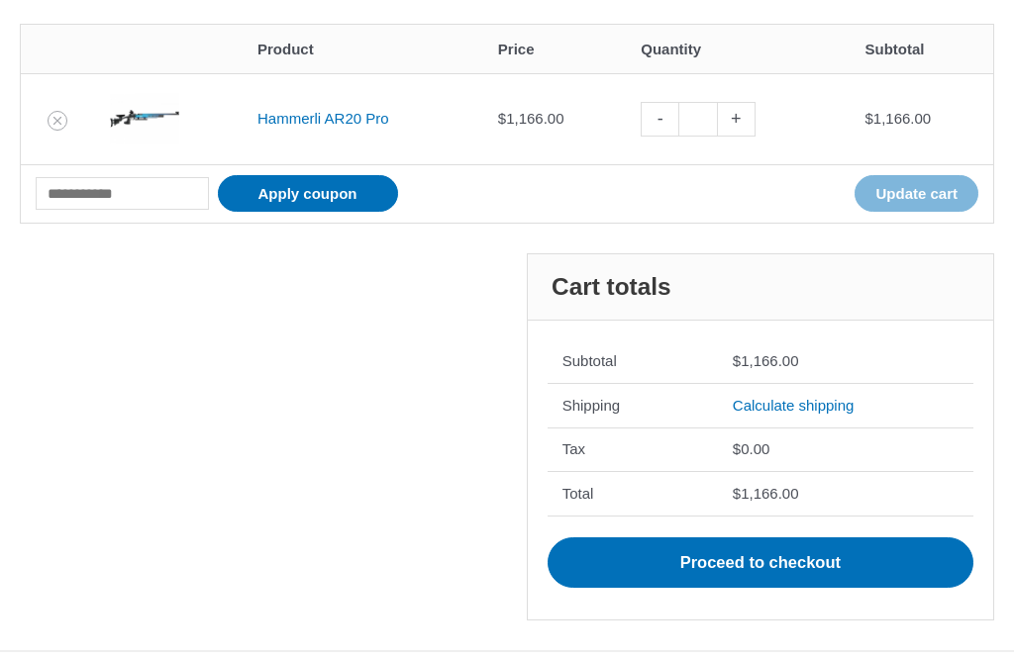
scroll to position [440, 0]
click at [834, 404] on link "Calculate shipping" at bounding box center [794, 405] width 122 height 17
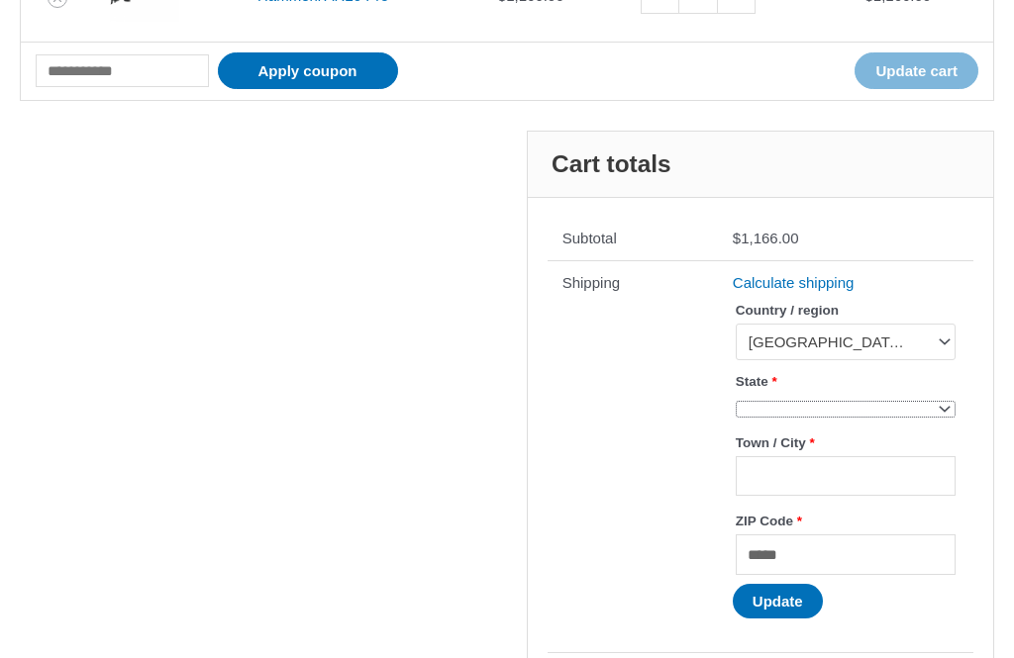
click at [933, 403] on span at bounding box center [943, 408] width 26 height 26
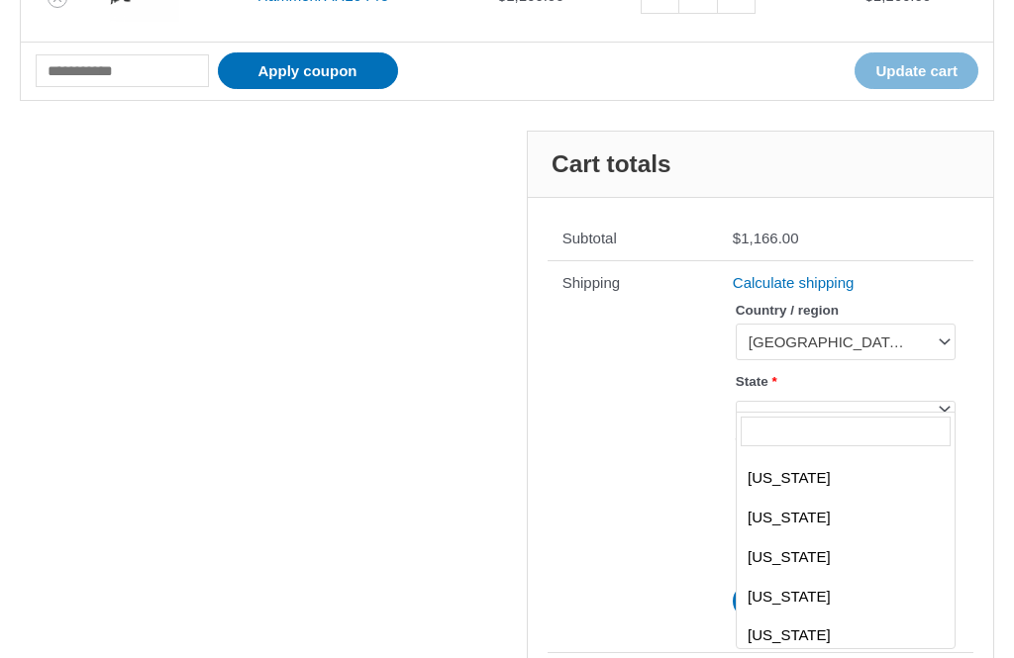
scroll to position [785, 0]
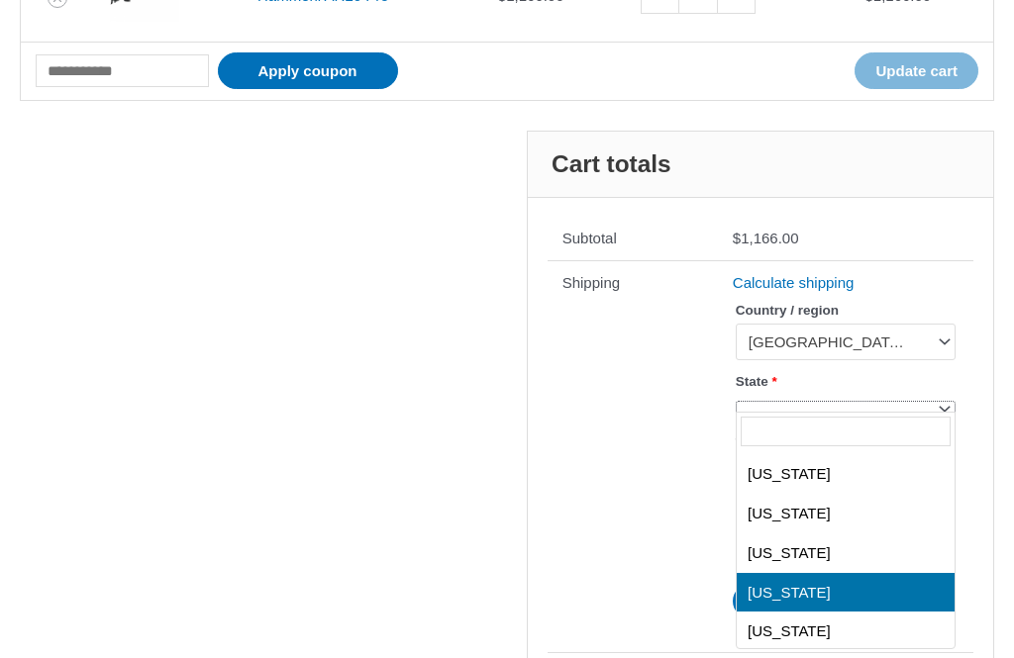
select select "**"
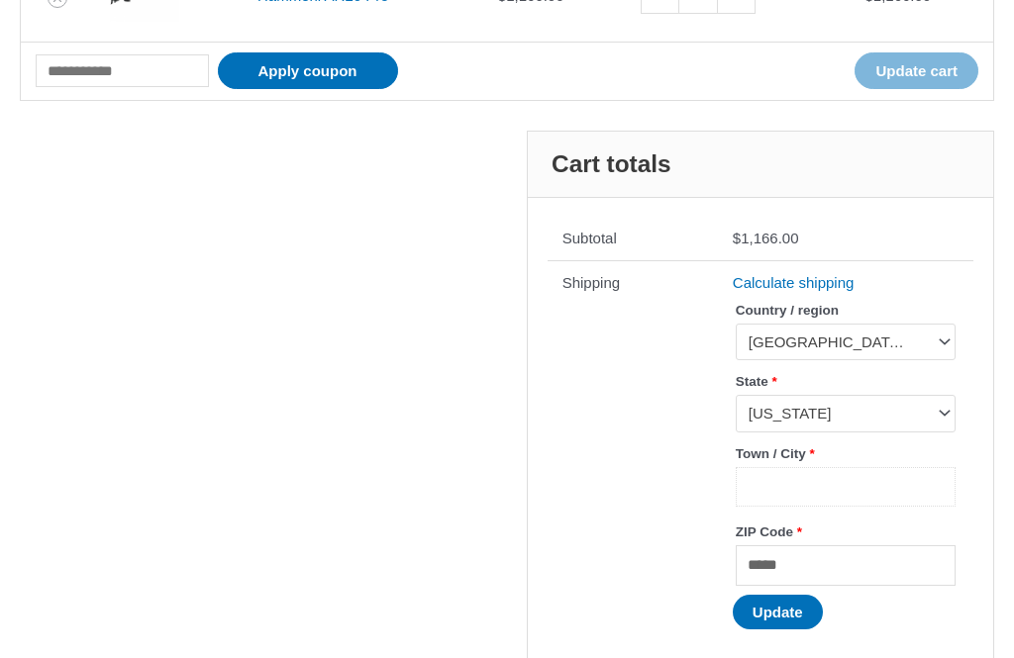
click at [916, 493] on input "Town / City *" at bounding box center [846, 487] width 220 height 41
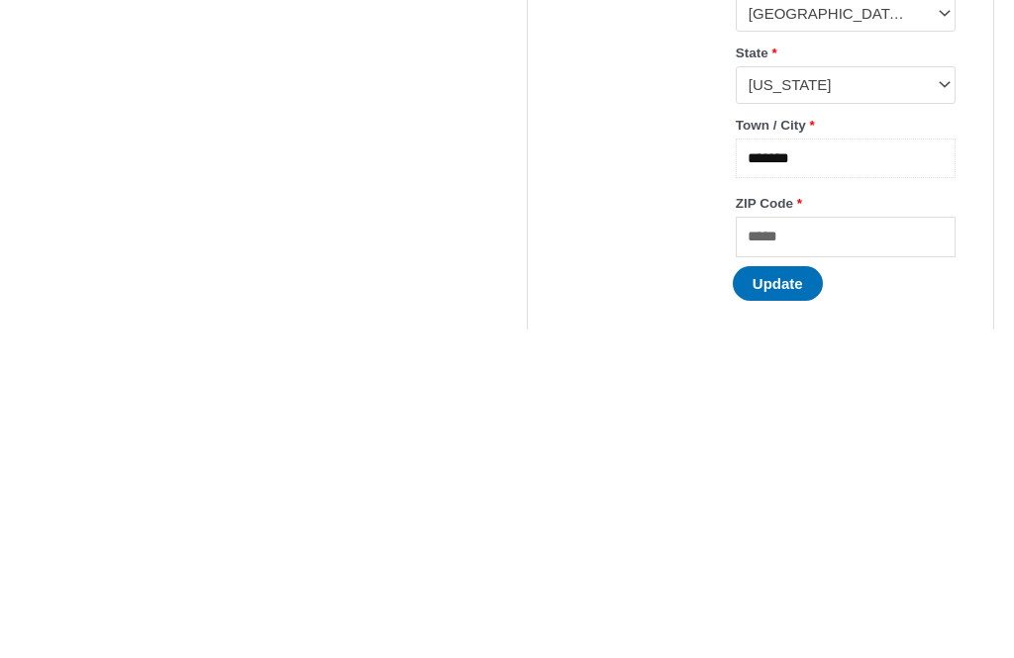
type input "*******"
click at [791, 596] on button "Update" at bounding box center [778, 613] width 90 height 35
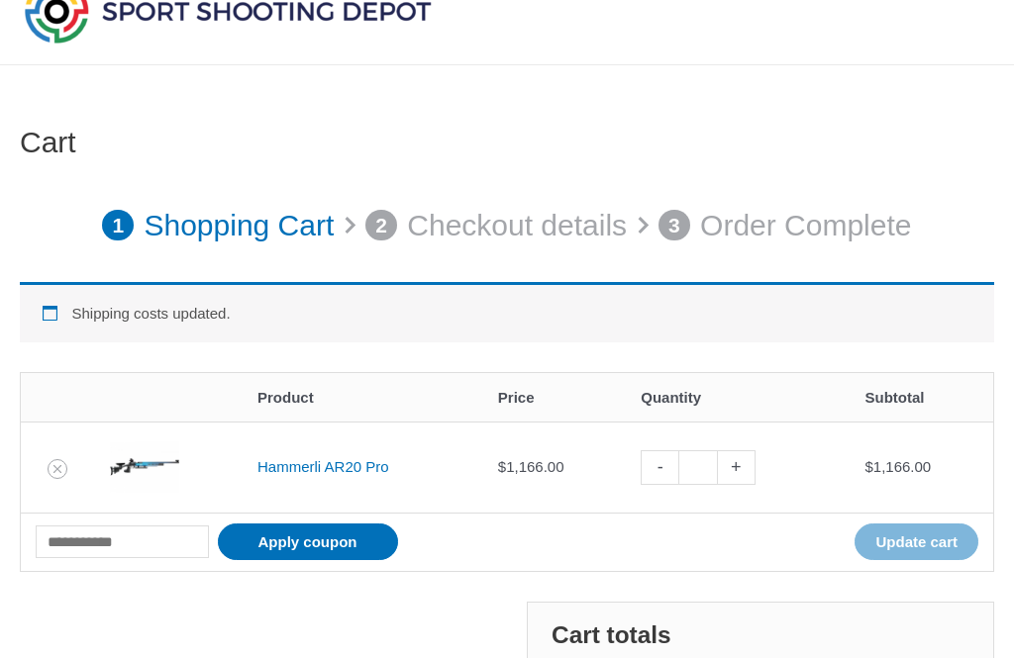
scroll to position [0, 0]
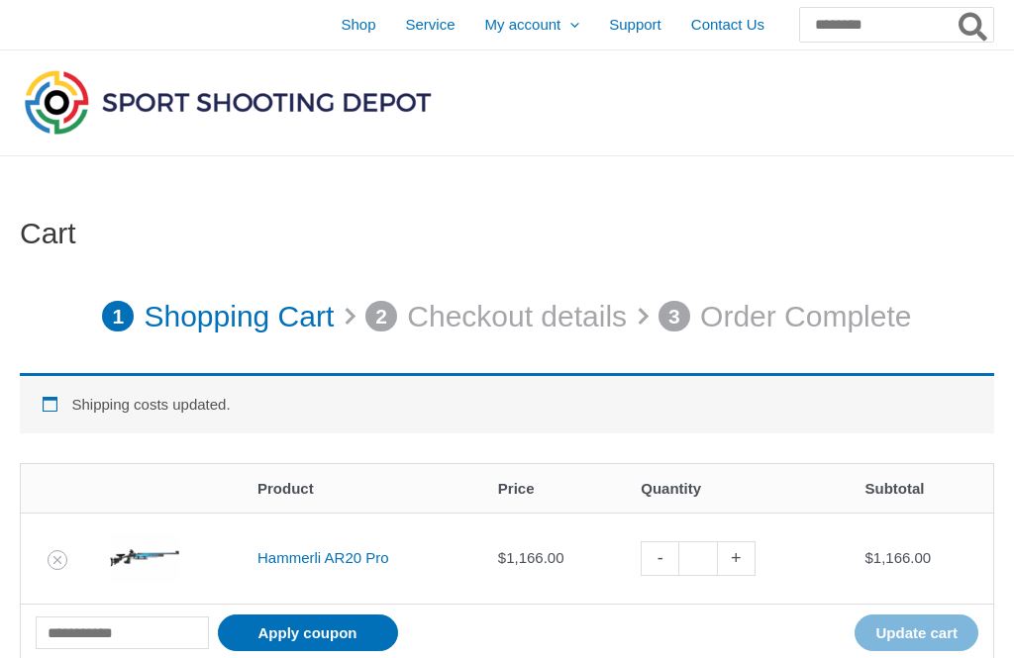
click at [341, 18] on span "Shop" at bounding box center [358, 24] width 35 height 49
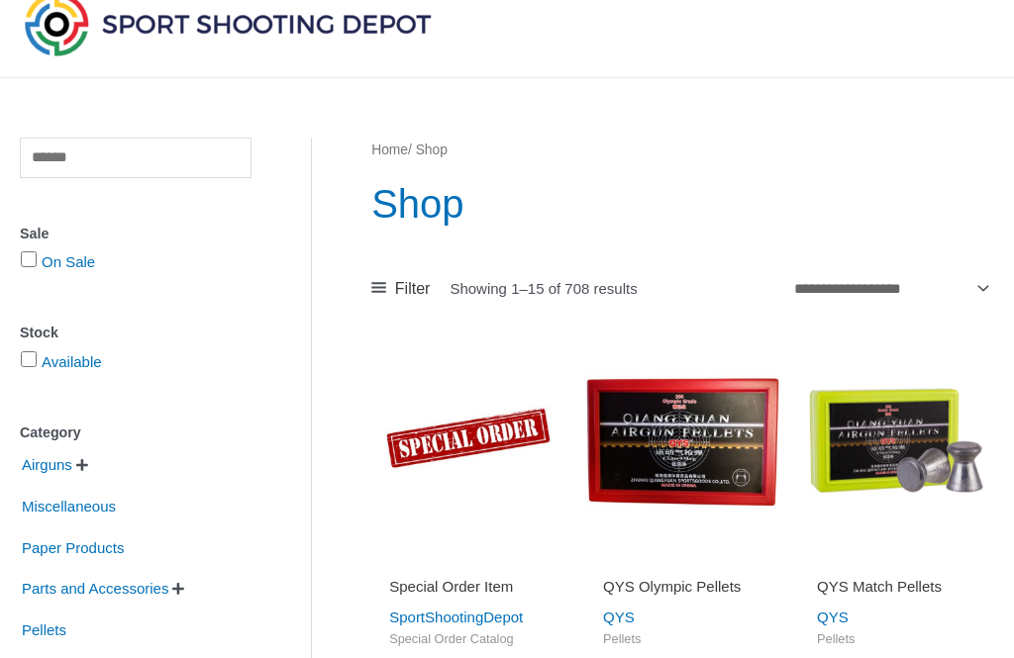
scroll to position [78, 0]
click at [50, 468] on span "Airguns" at bounding box center [47, 465] width 54 height 34
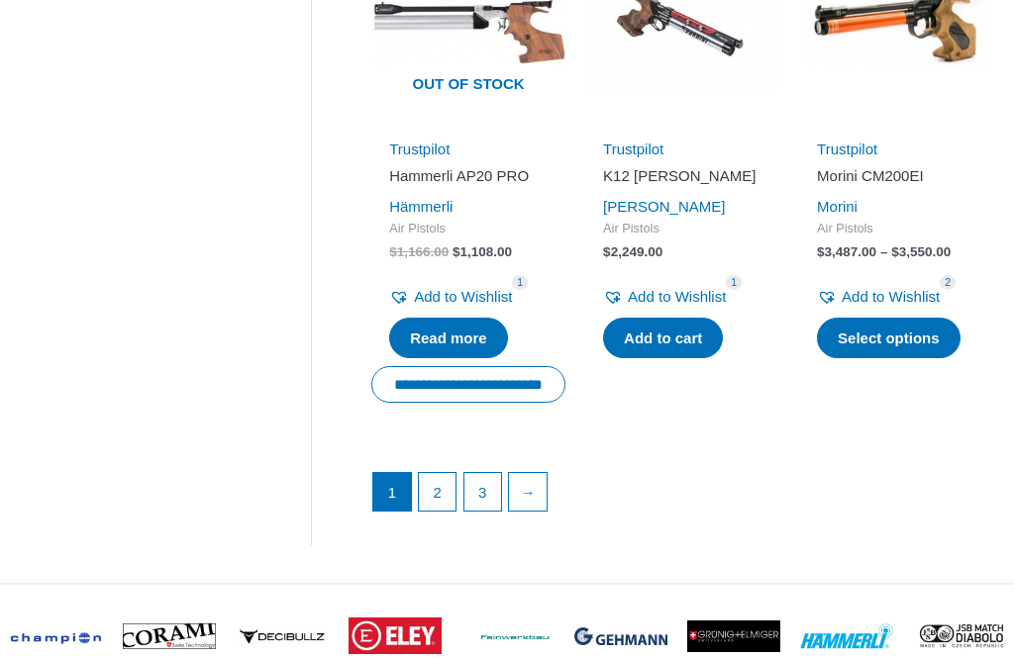
scroll to position [2636, 0]
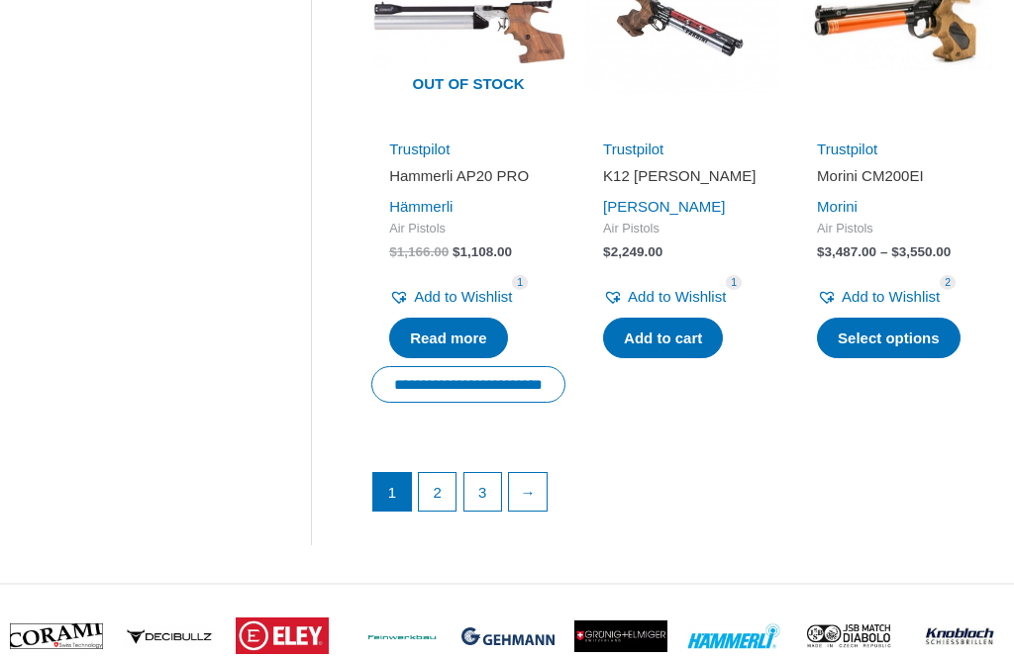
click at [535, 511] on link "→" at bounding box center [528, 492] width 38 height 38
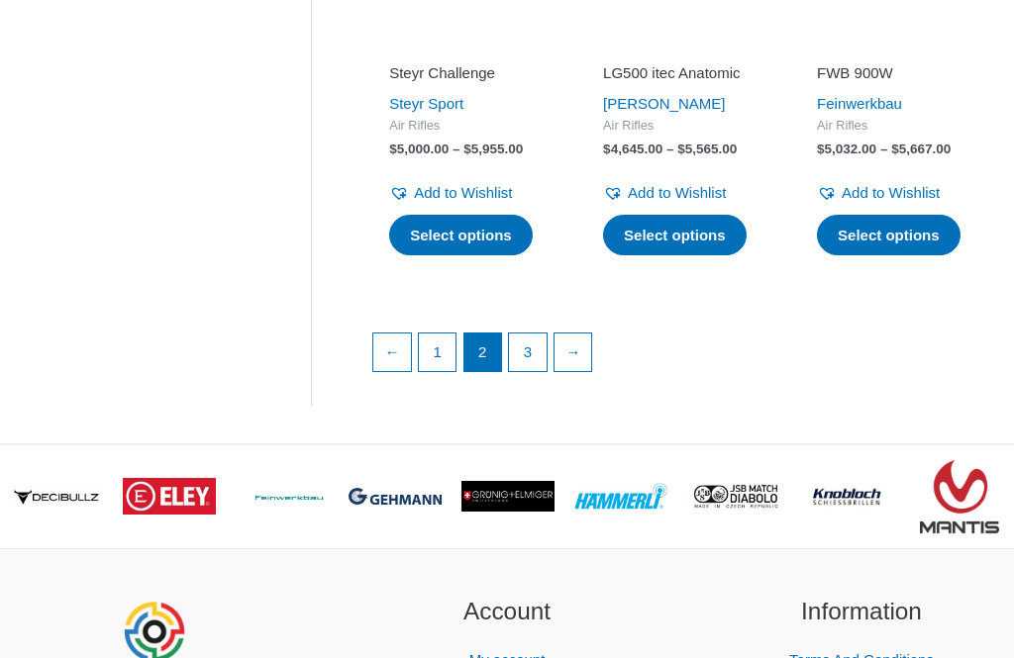
scroll to position [2652, 0]
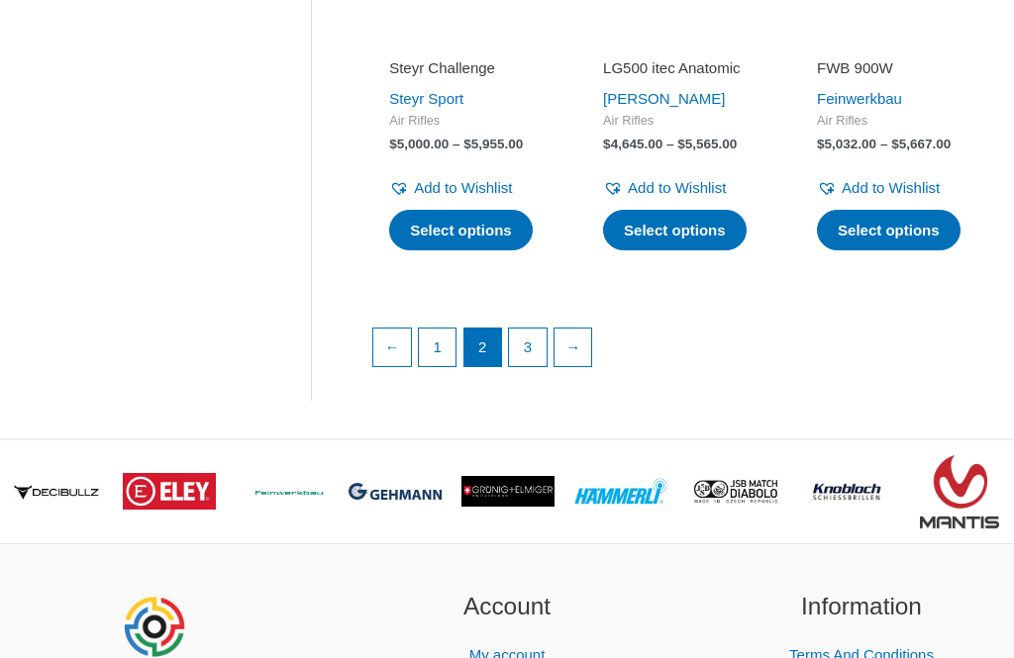
click at [581, 366] on link "→" at bounding box center [573, 348] width 38 height 38
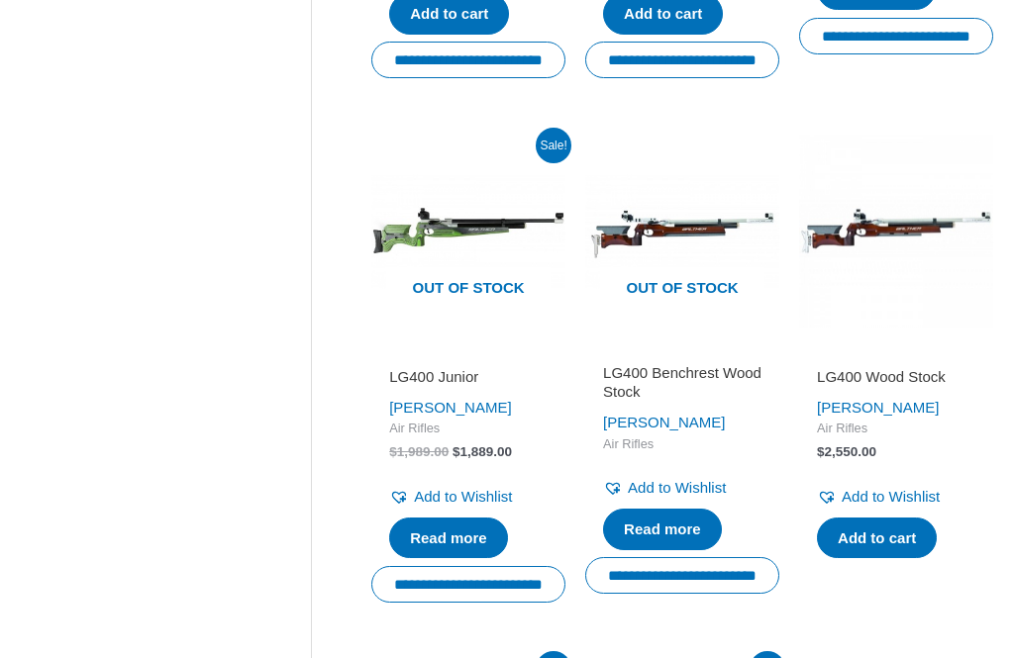
scroll to position [1370, 0]
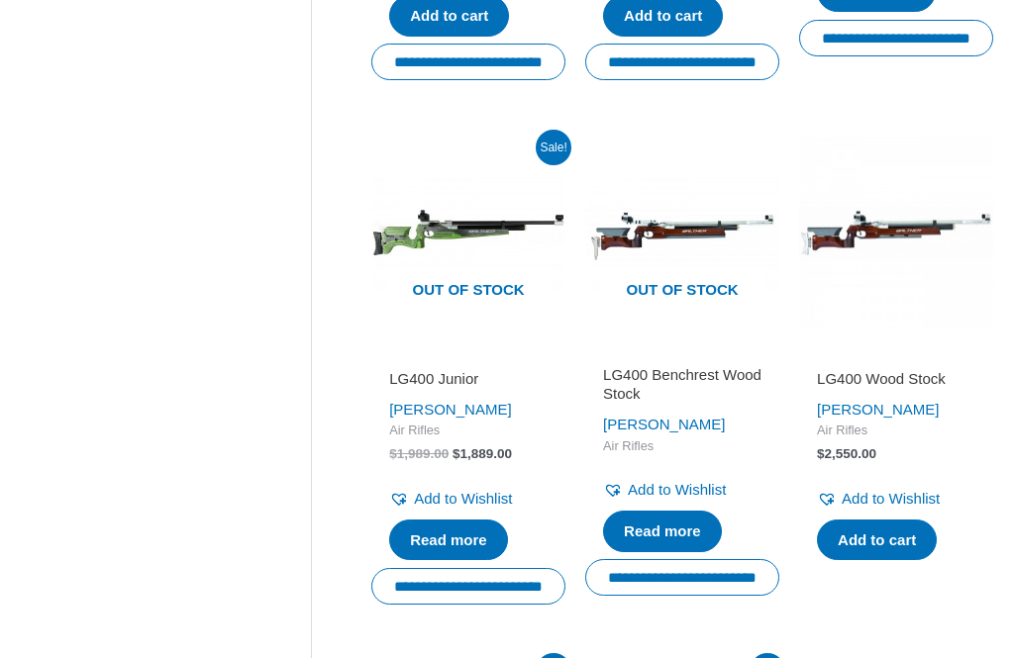
click at [911, 373] on h2 "LG400 Wood Stock" at bounding box center [896, 379] width 158 height 20
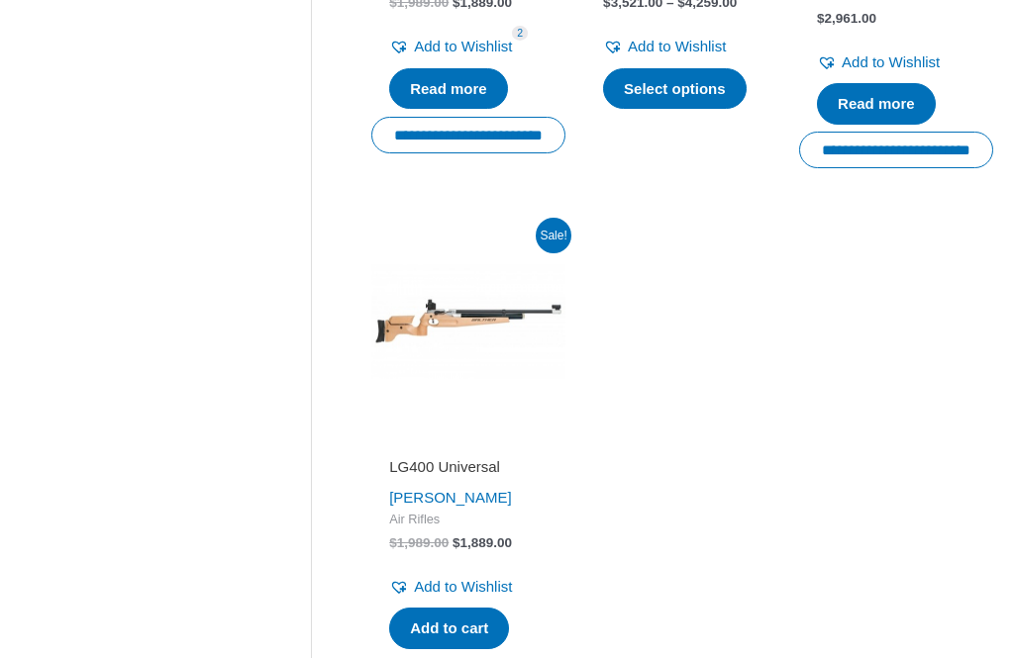
scroll to position [2352, 0]
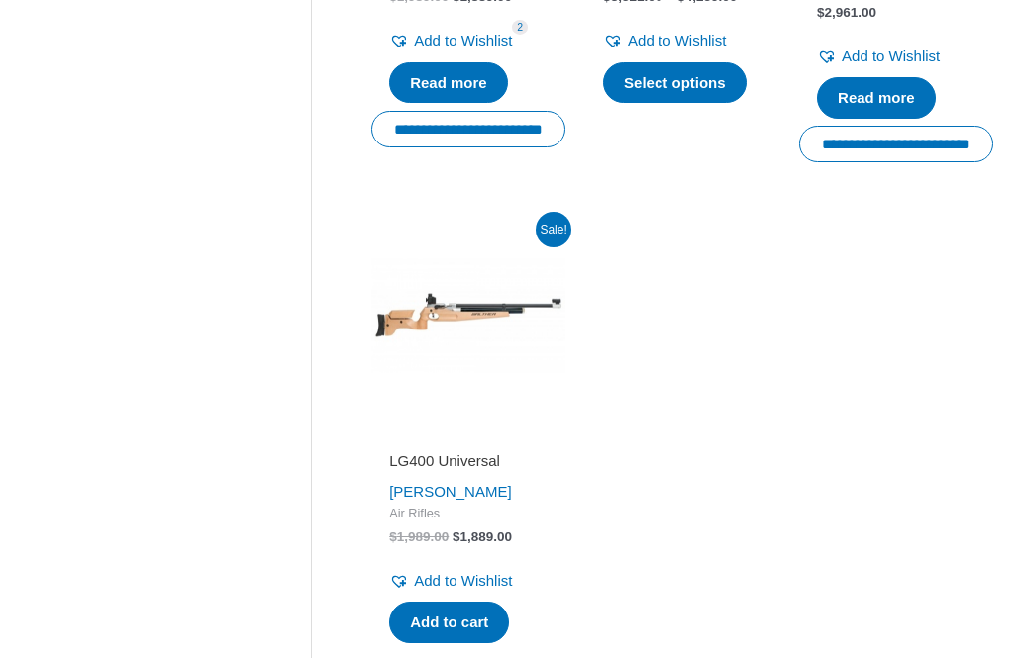
click at [452, 319] on img at bounding box center [468, 315] width 194 height 194
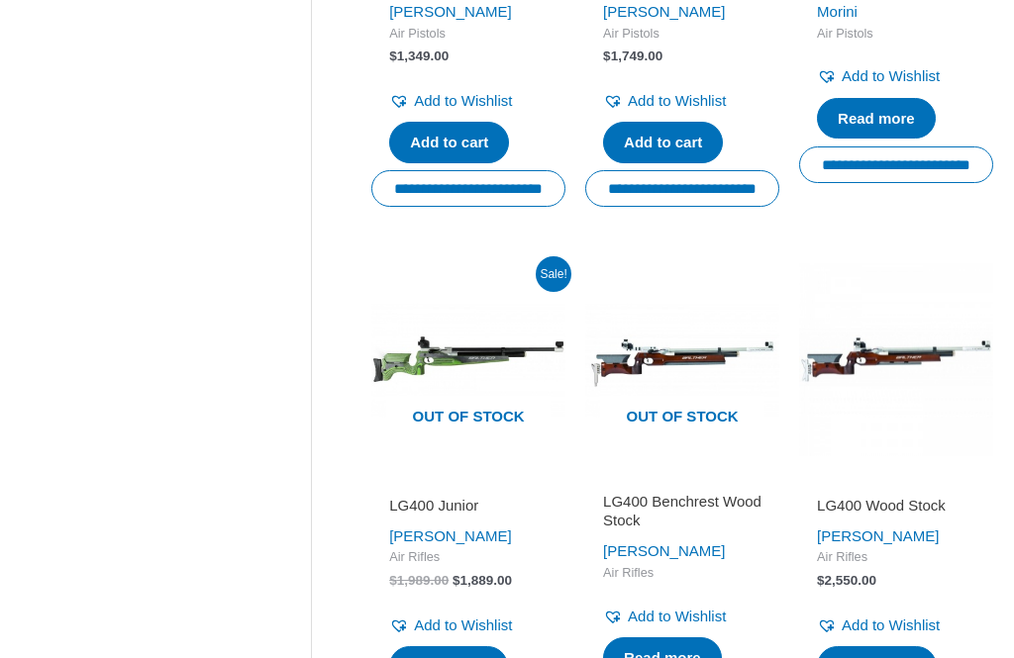
scroll to position [1242, 0]
click at [927, 505] on h2 "LG400 Wood Stock" at bounding box center [896, 507] width 158 height 20
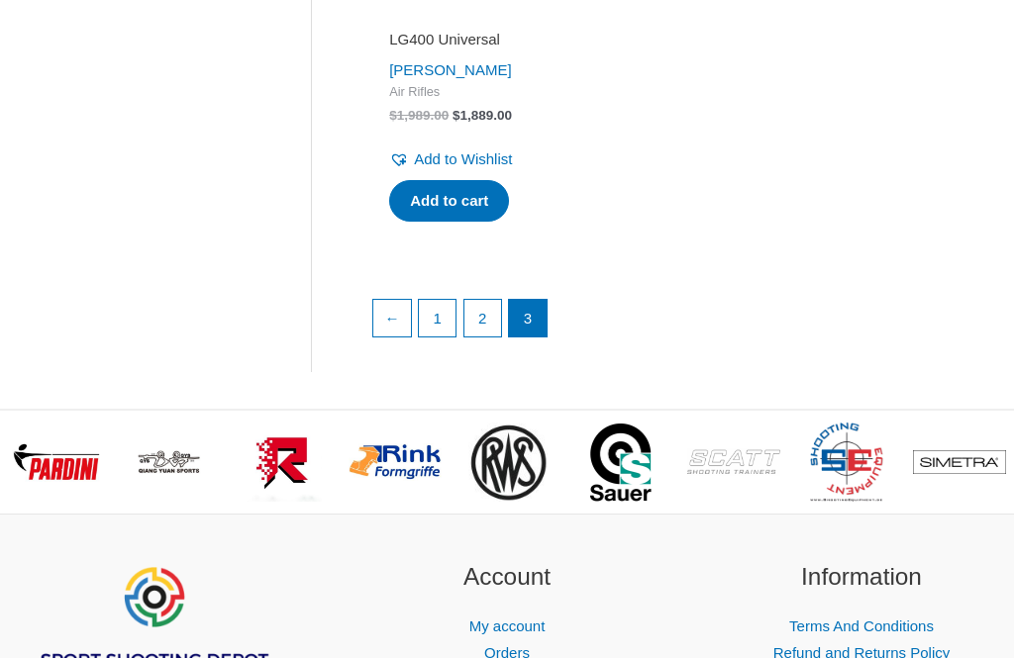
scroll to position [2893, 0]
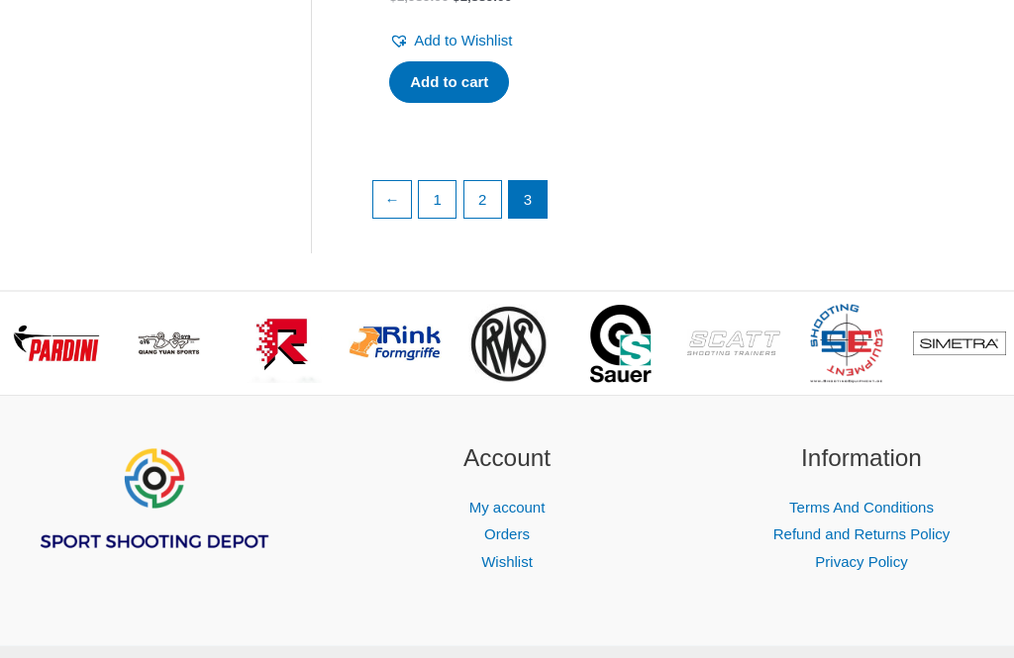
click at [476, 219] on link "2" at bounding box center [483, 200] width 38 height 38
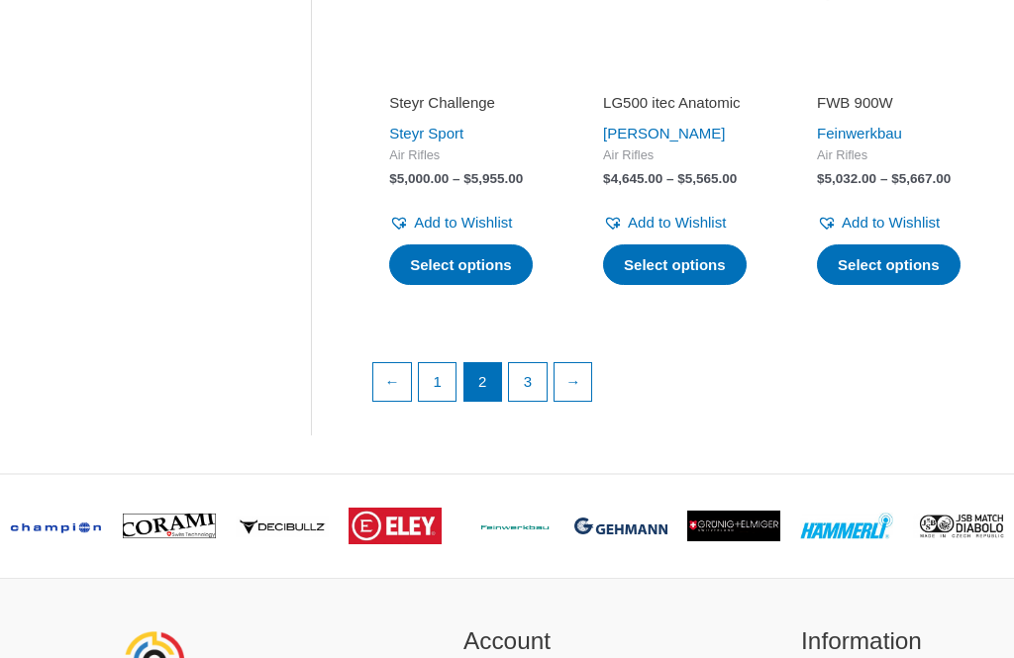
scroll to position [2619, 0]
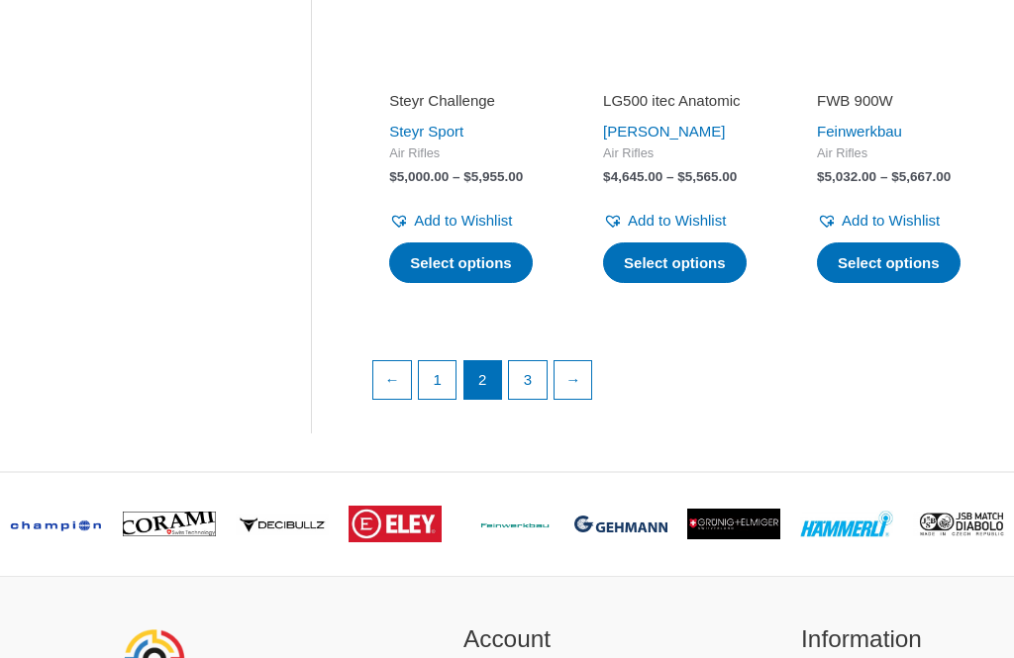
click at [443, 400] on link "1" at bounding box center [438, 381] width 38 height 38
